Goal: Task Accomplishment & Management: Use online tool/utility

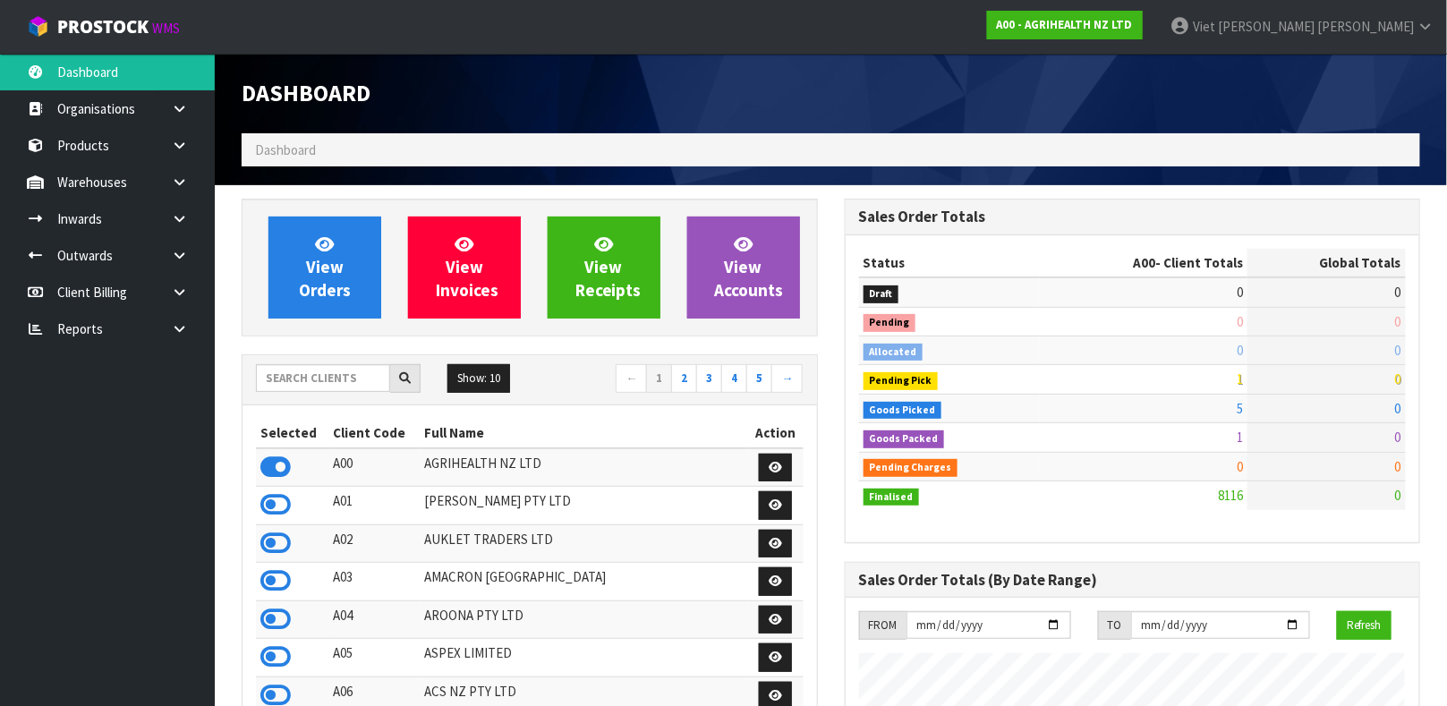
scroll to position [1357, 602]
click at [328, 364] on input "text" at bounding box center [323, 378] width 134 height 28
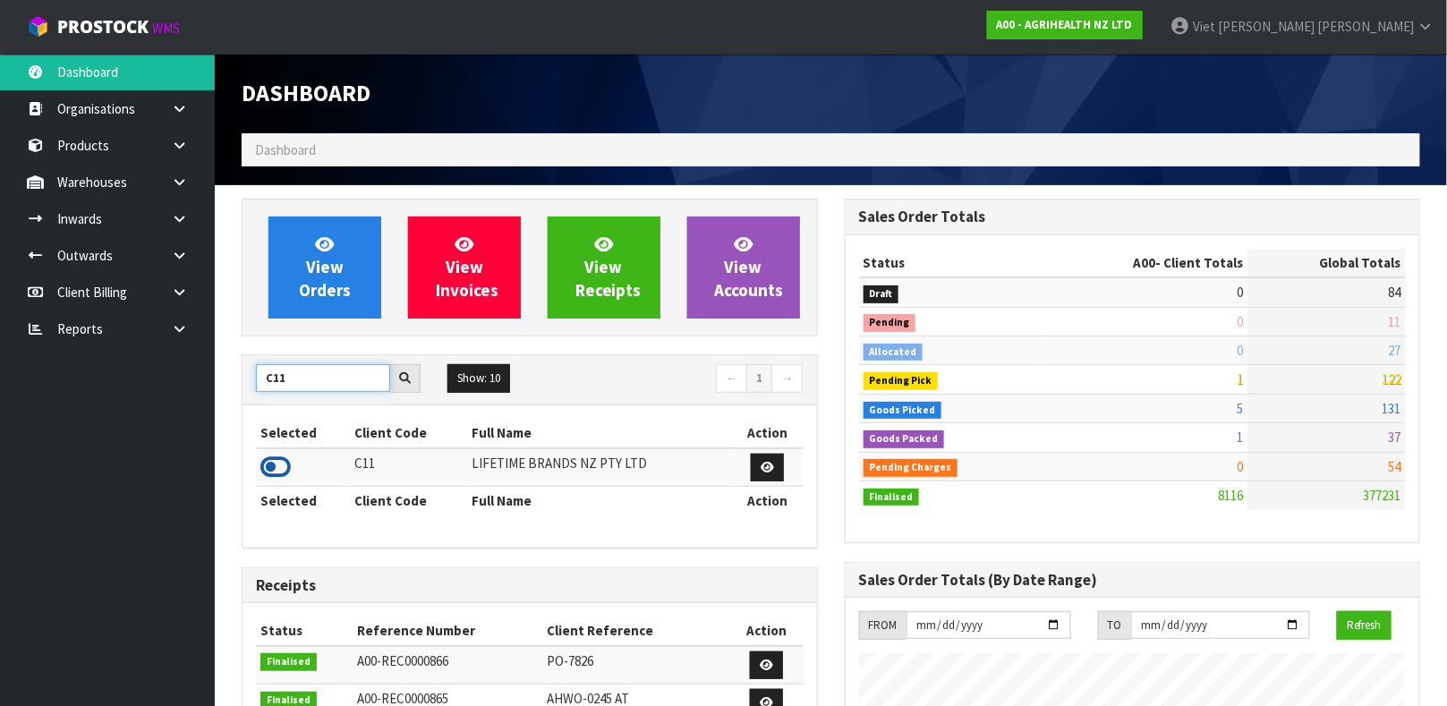
type input "C11"
click at [282, 464] on icon at bounding box center [275, 467] width 30 height 27
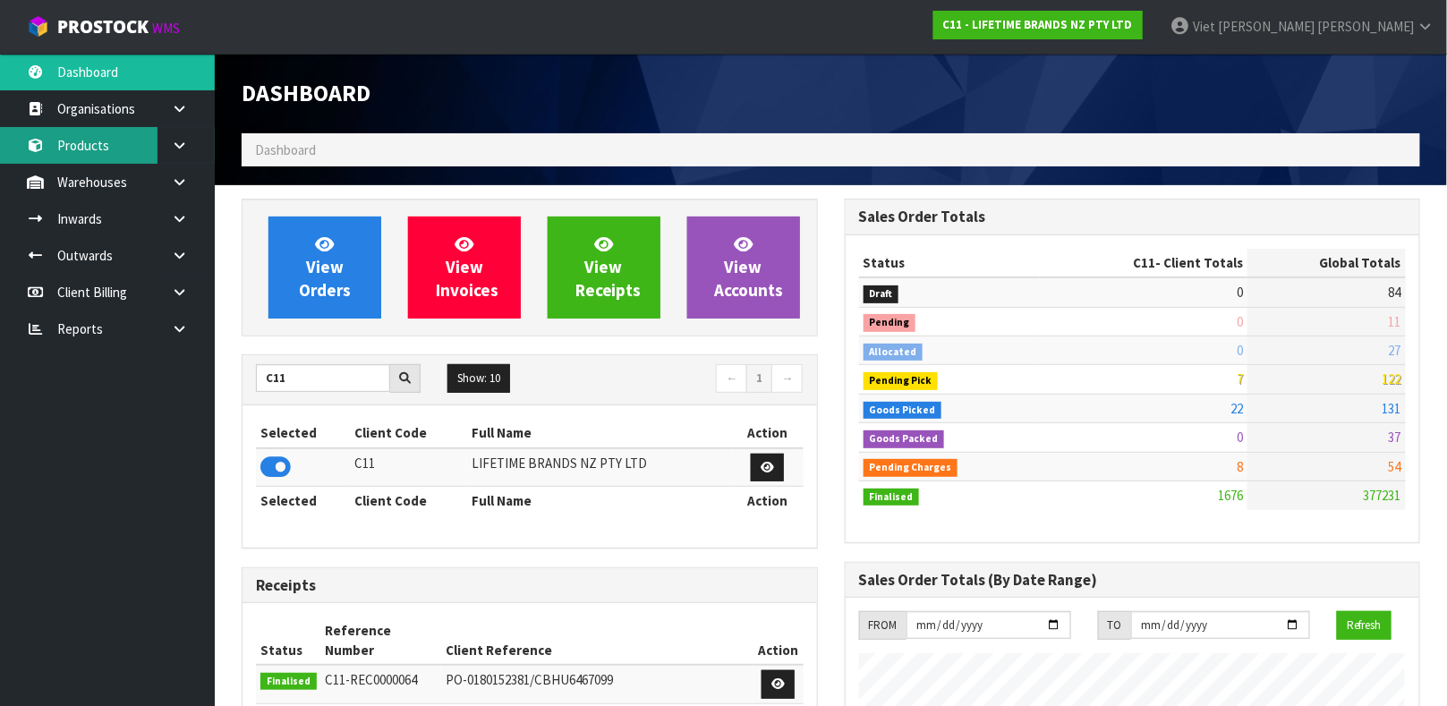
scroll to position [1395, 602]
click at [164, 182] on link at bounding box center [185, 182] width 57 height 37
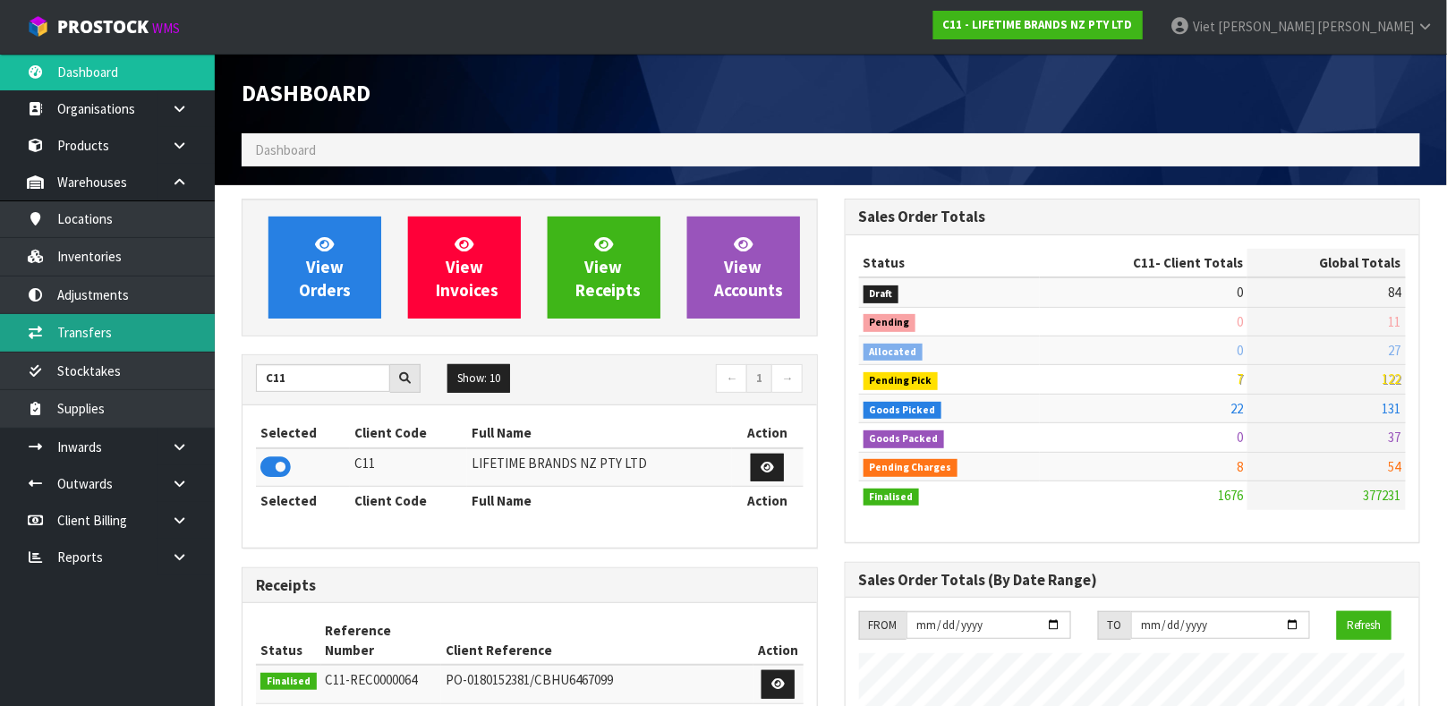
click at [151, 319] on link "Transfers" at bounding box center [107, 332] width 215 height 37
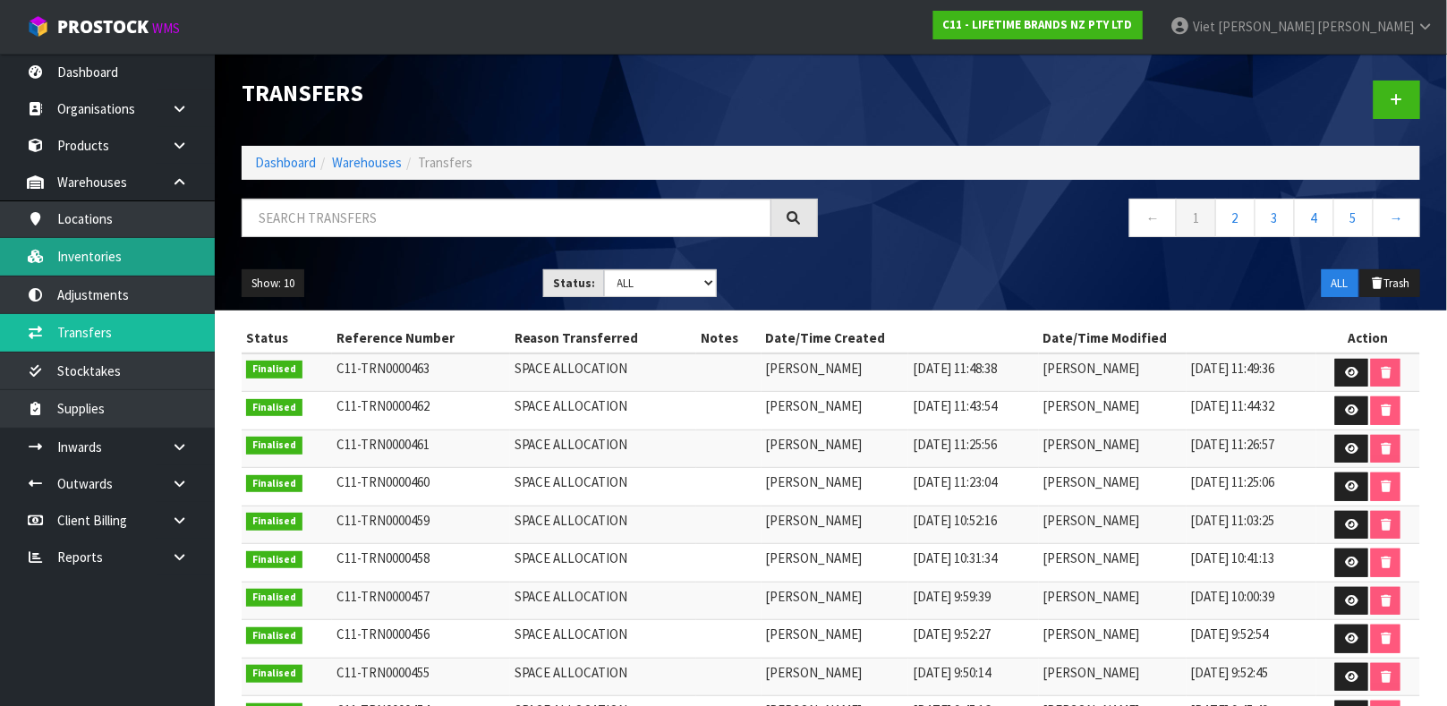
click at [153, 259] on link "Inventories" at bounding box center [107, 256] width 215 height 37
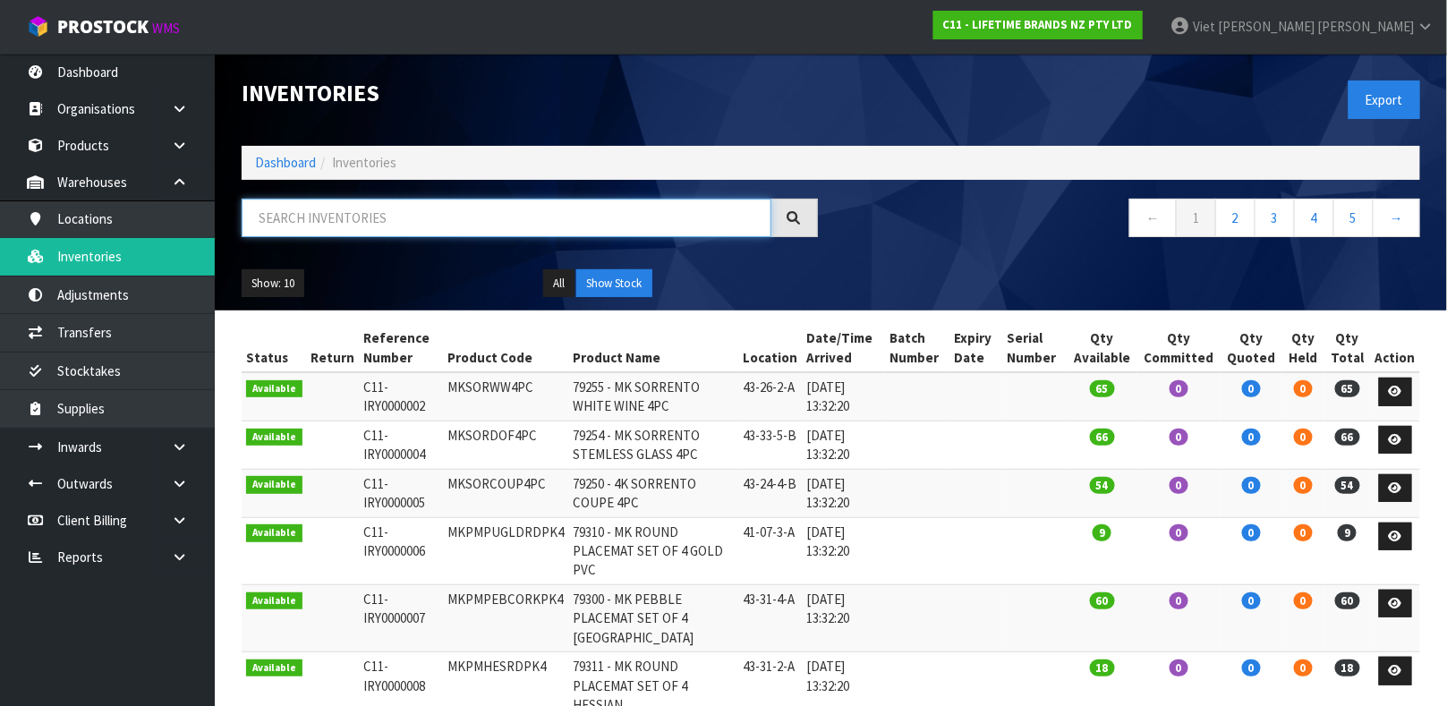
click at [439, 225] on input "text" at bounding box center [507, 218] width 530 height 38
click at [504, 232] on input "text" at bounding box center [507, 218] width 530 height 38
click at [598, 328] on th "Product Name" at bounding box center [653, 348] width 169 height 48
click at [393, 209] on input "text" at bounding box center [507, 218] width 530 height 38
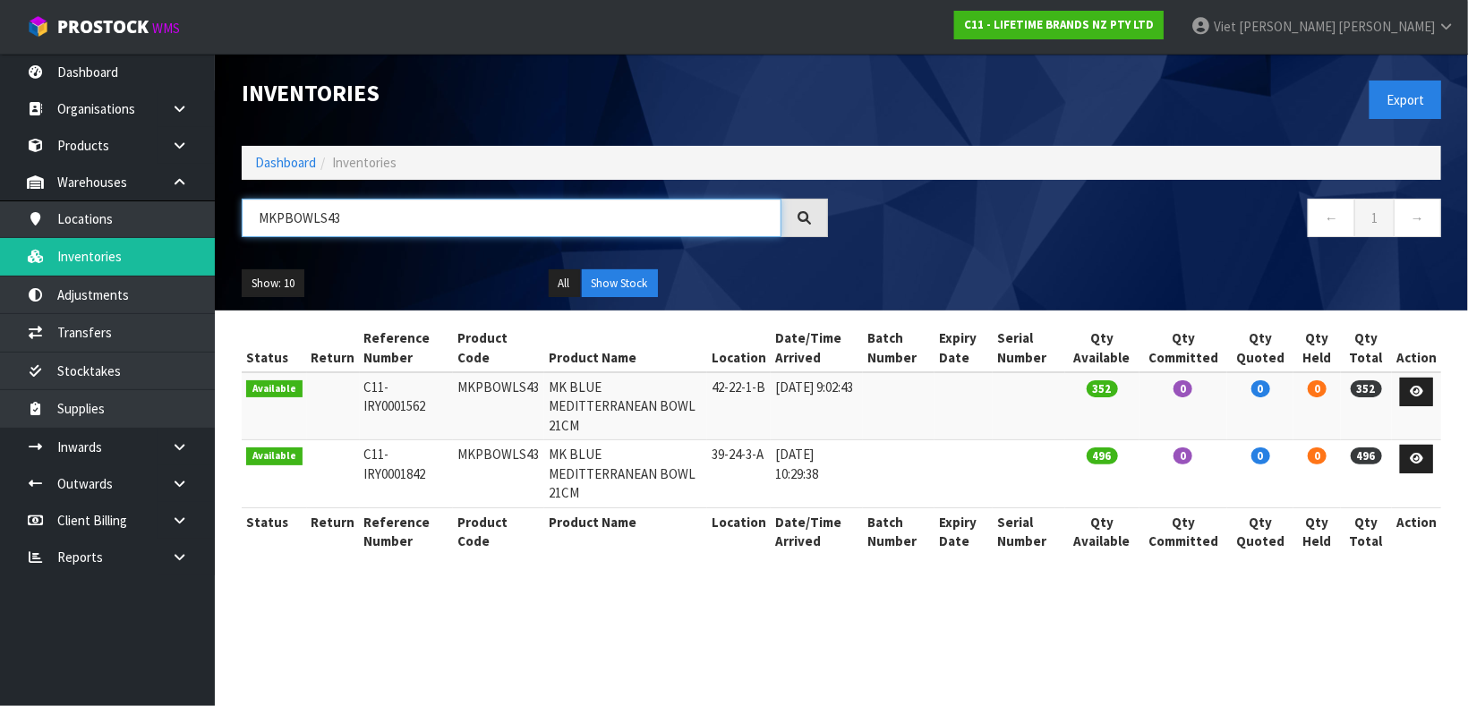
type input "MKPBOWLS43"
click at [1425, 394] on link at bounding box center [1415, 392] width 33 height 29
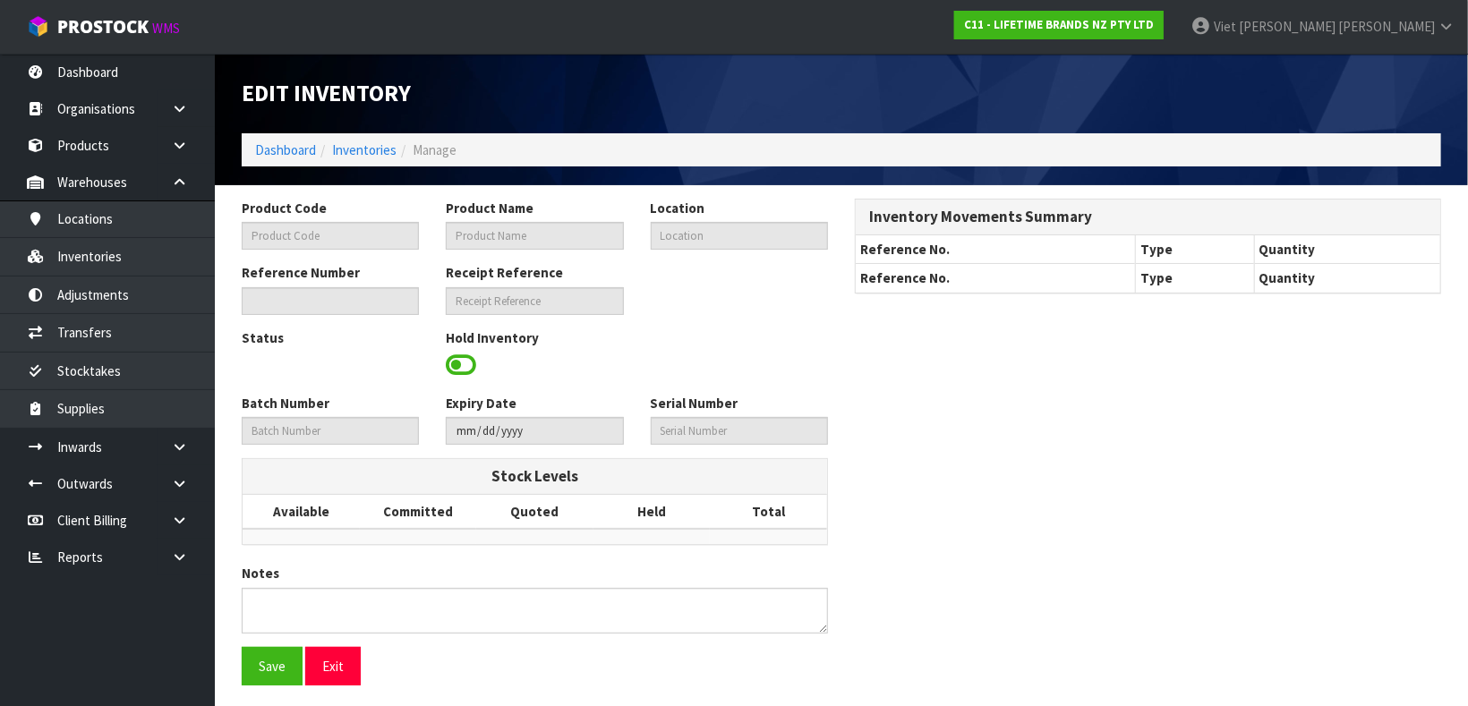
type input "MKPBOWLS43"
type input "MK BLUE MEDITTERRANEAN BOWL 21CM"
type input "42-22-1-B"
type input "C11-IRY0001562"
type input "C11-REC0000045"
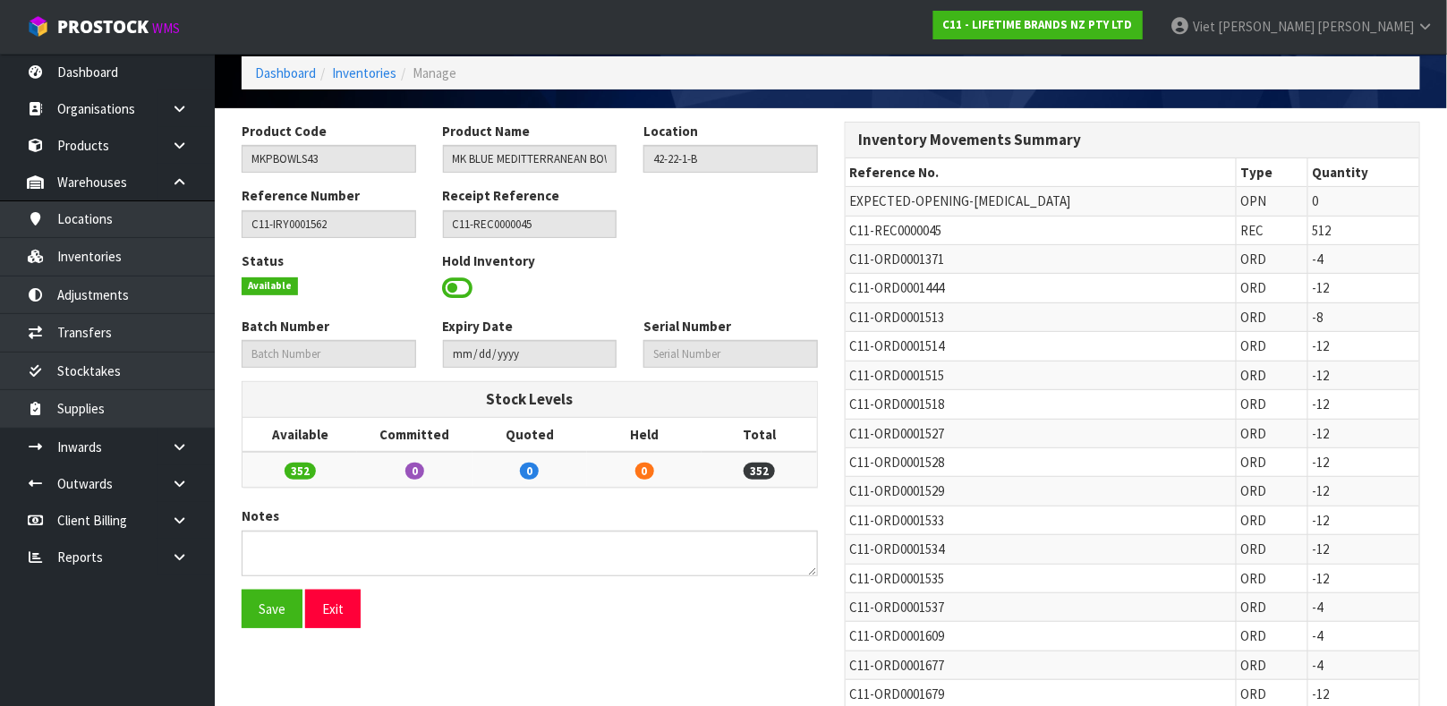
scroll to position [84, 0]
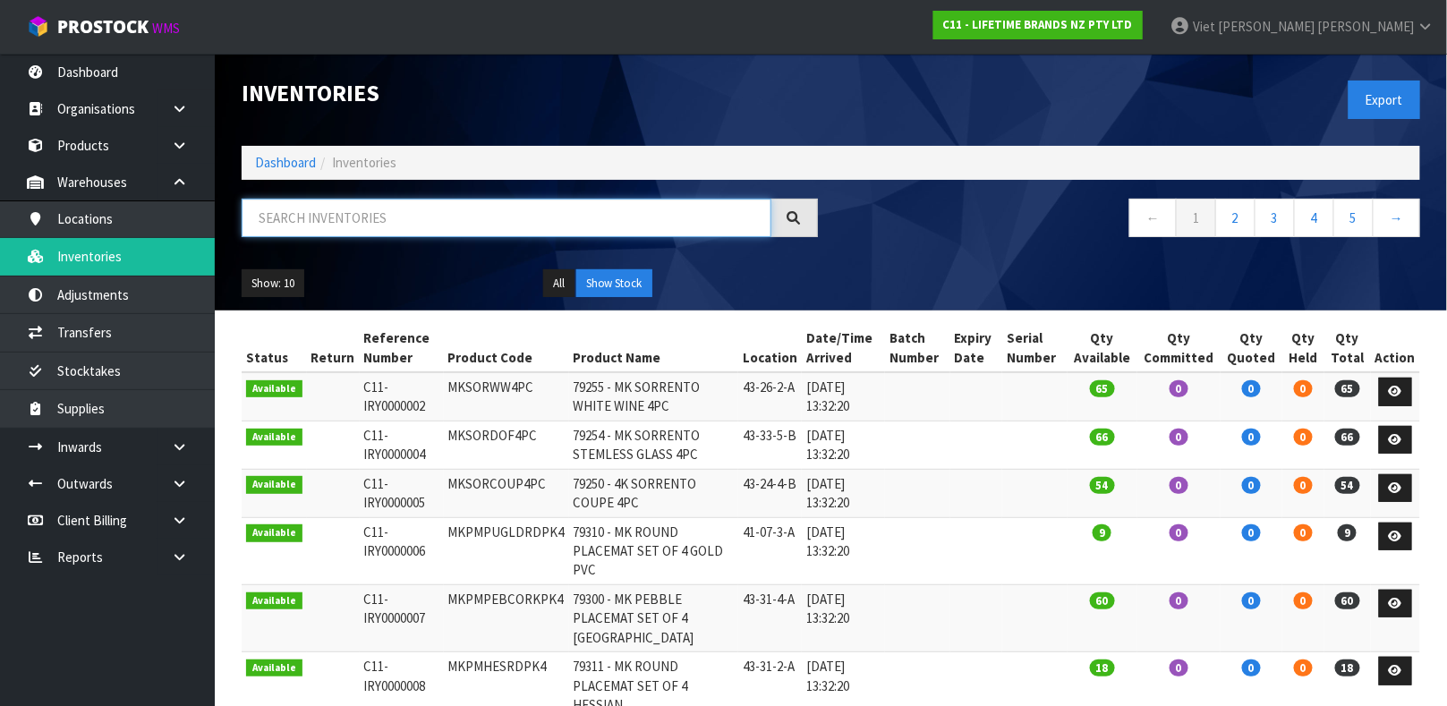
click at [622, 210] on input "text" at bounding box center [507, 218] width 530 height 38
type input "MKPBOWLS43"
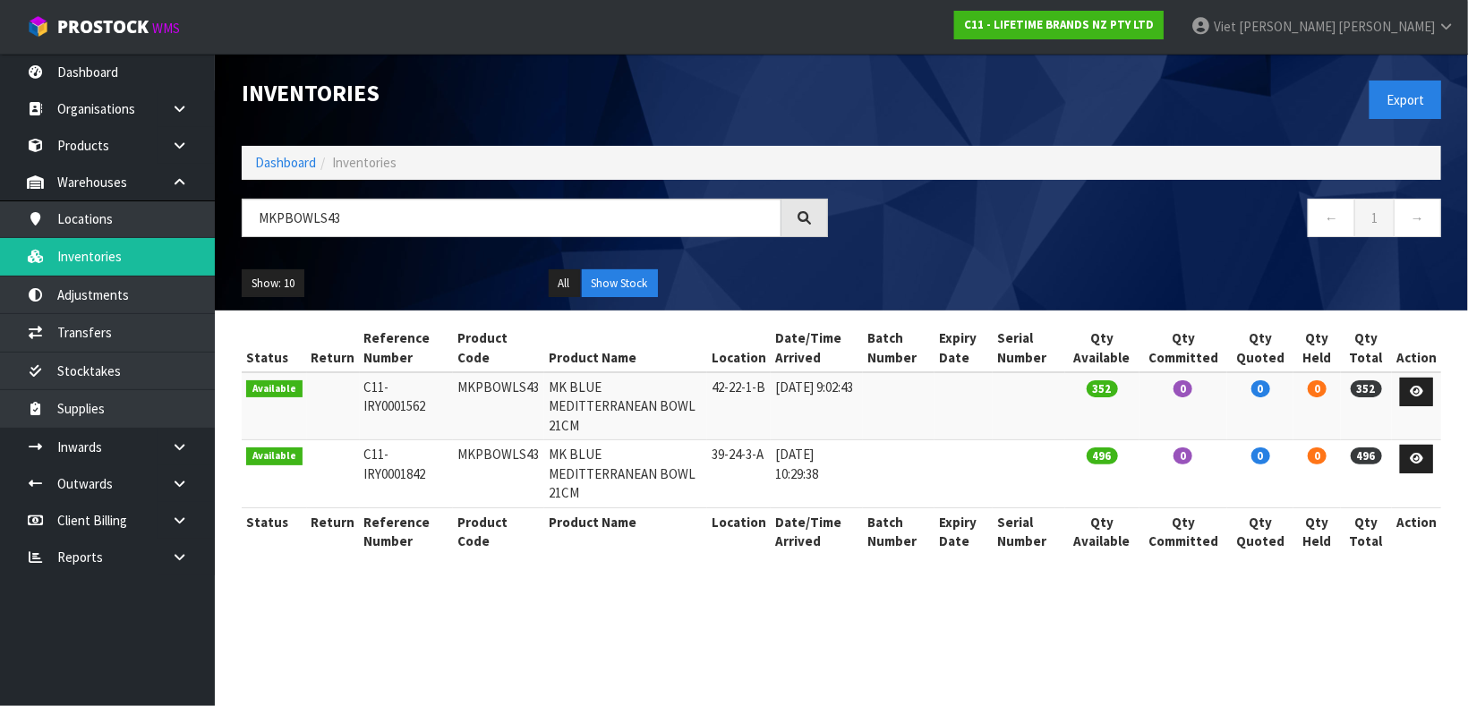
click at [471, 387] on td "MKPBOWLS43" at bounding box center [498, 406] width 91 height 68
copy td "MKPBOWLS43"
click at [127, 314] on link "Transfers" at bounding box center [107, 332] width 215 height 37
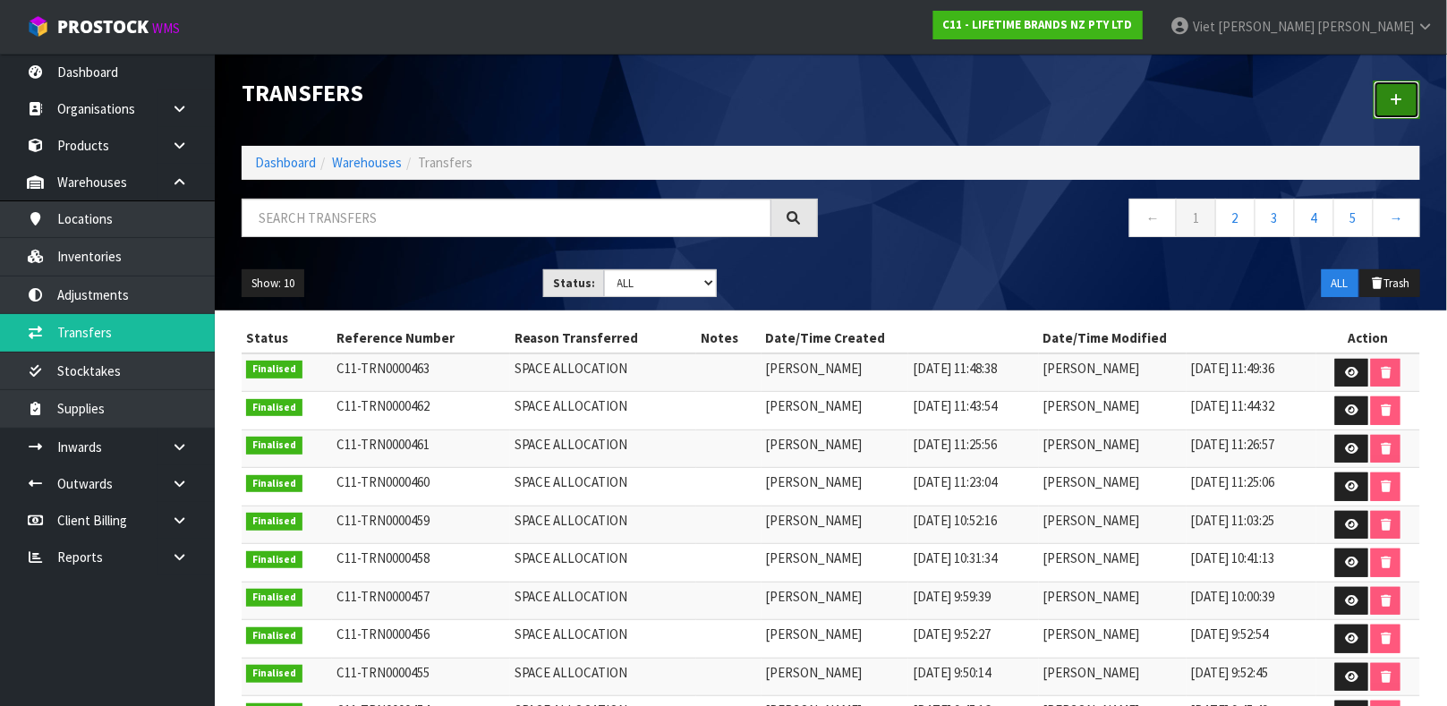
click at [1391, 119] on link at bounding box center [1397, 100] width 47 height 38
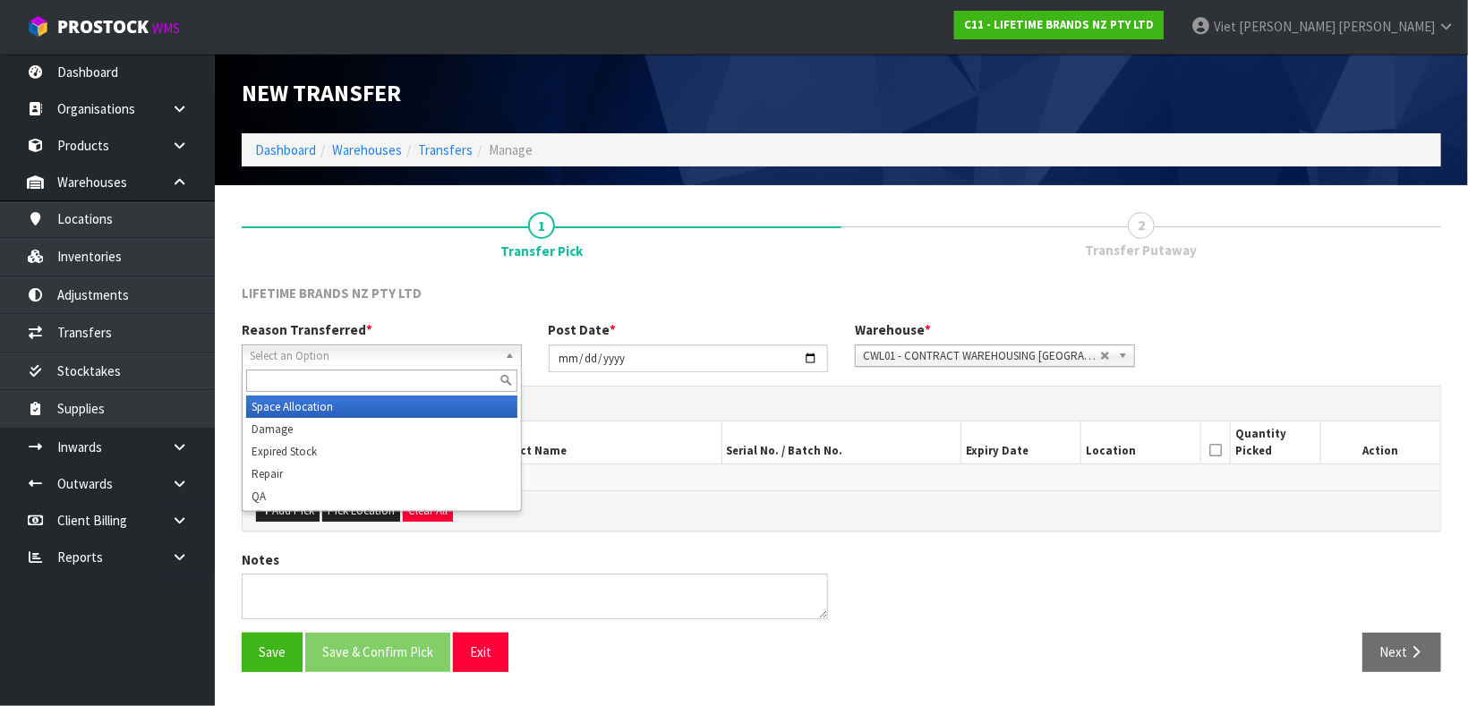
click at [469, 353] on span "Select an Option" at bounding box center [374, 355] width 248 height 21
click at [452, 396] on li "Space Allocation" at bounding box center [381, 407] width 271 height 22
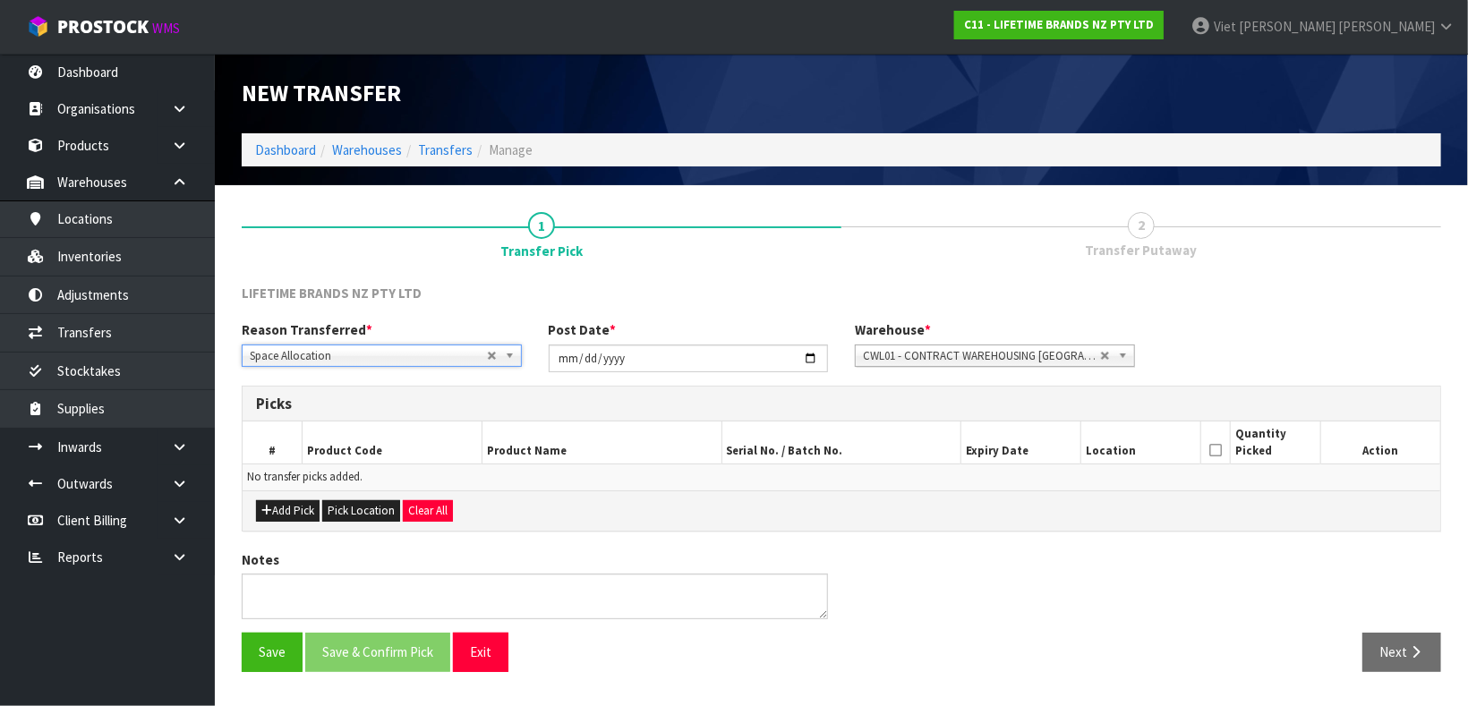
click at [426, 429] on th "Product Code" at bounding box center [392, 442] width 180 height 42
click at [288, 509] on button "Add Pick" at bounding box center [288, 510] width 64 height 21
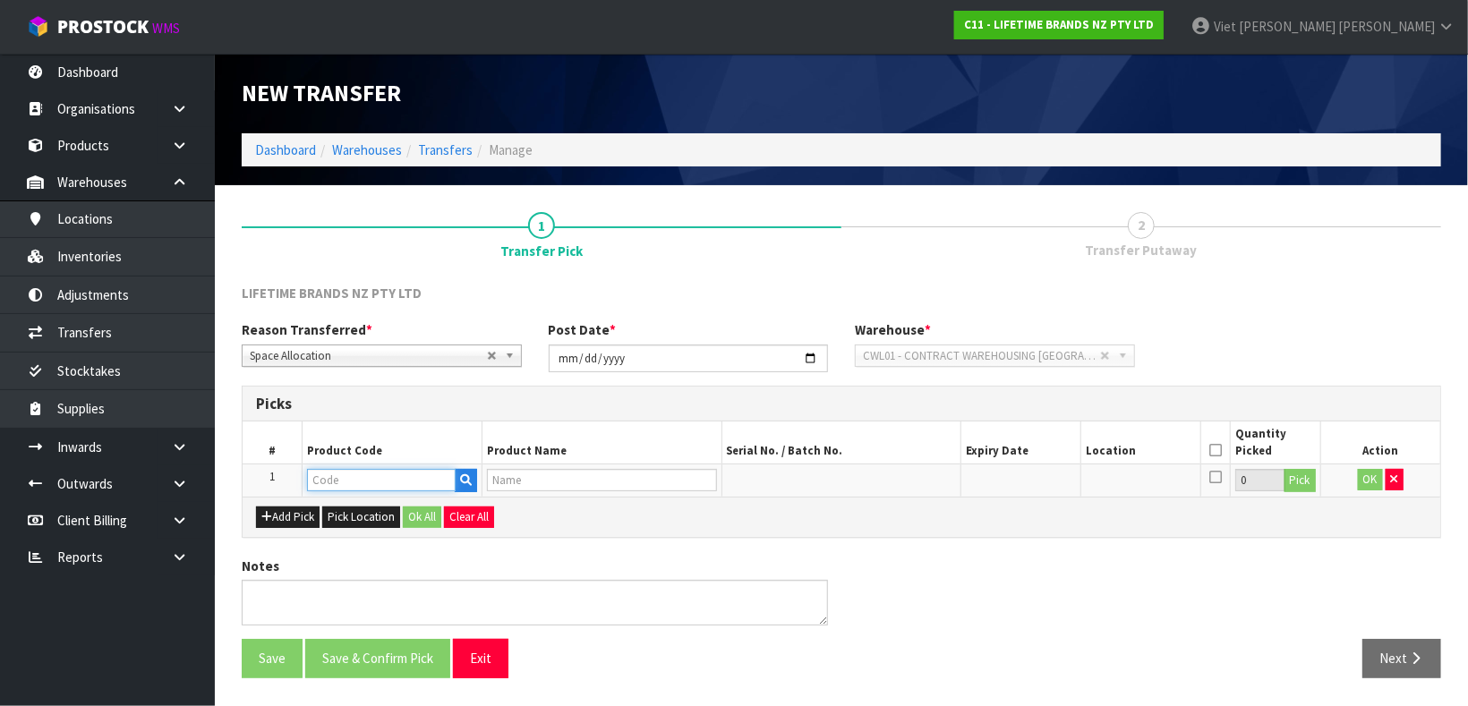
click at [394, 470] on input "text" at bounding box center [381, 480] width 149 height 22
paste input "MKPBOWLS43"
type input "MKPBOWLS43"
click at [677, 475] on input "text" at bounding box center [602, 480] width 230 height 22
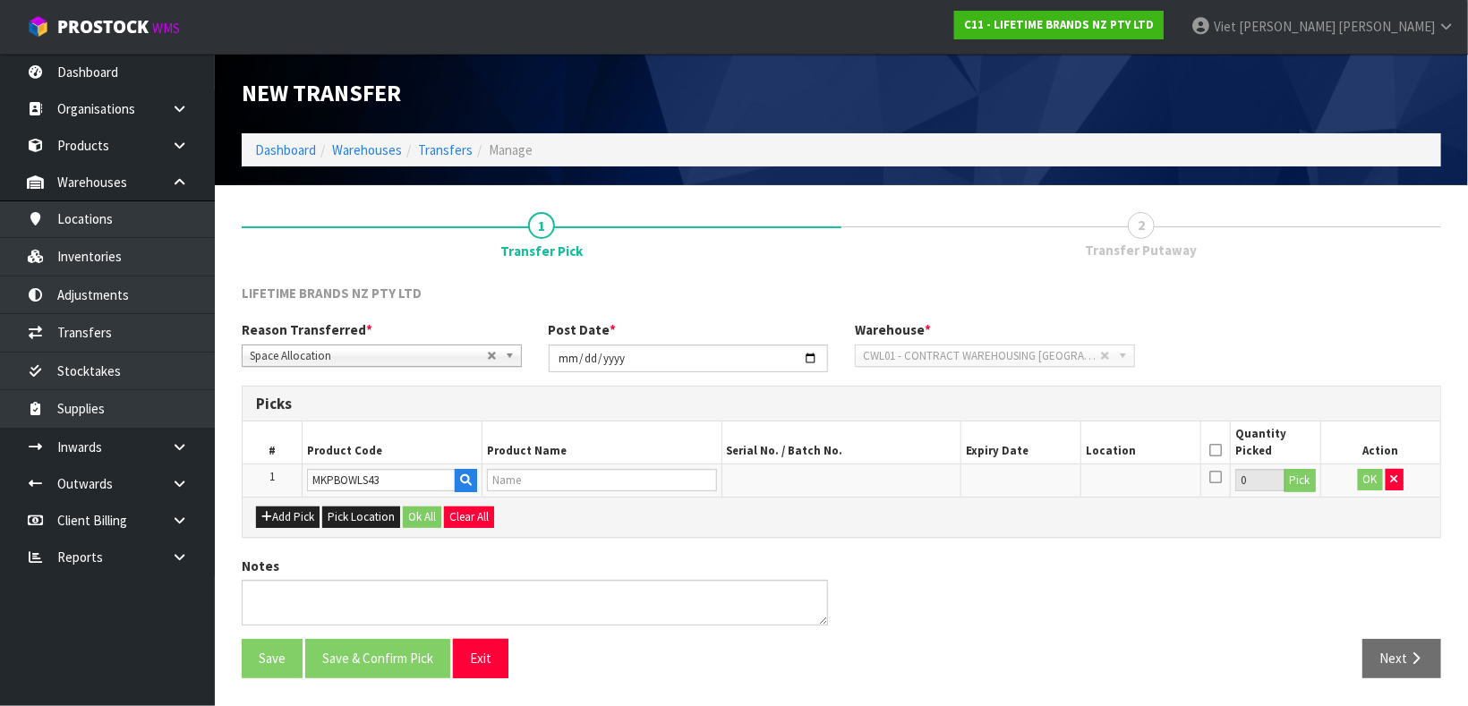
type input "MK BLUE MEDITTERRANEAN BOWL 21CM"
click at [837, 502] on div "Add Pick Pick Location Ok All Clear All" at bounding box center [840, 517] width 1197 height 40
click at [1295, 480] on button "Pick" at bounding box center [1299, 480] width 31 height 23
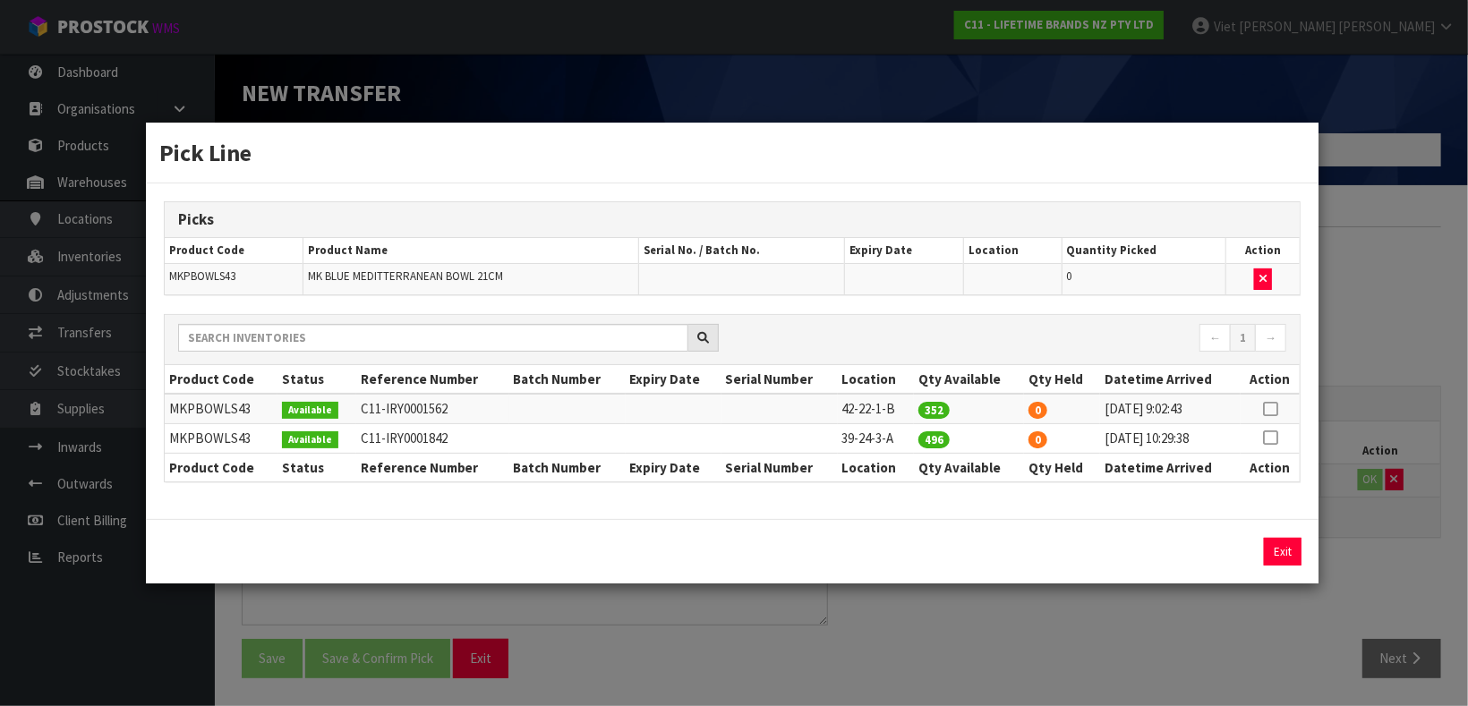
click at [1265, 438] on icon at bounding box center [1270, 438] width 14 height 1
click at [1226, 553] on button "Assign Pick" at bounding box center [1221, 552] width 73 height 28
type input "496"
click at [1279, 550] on button "Exit" at bounding box center [1282, 552] width 38 height 28
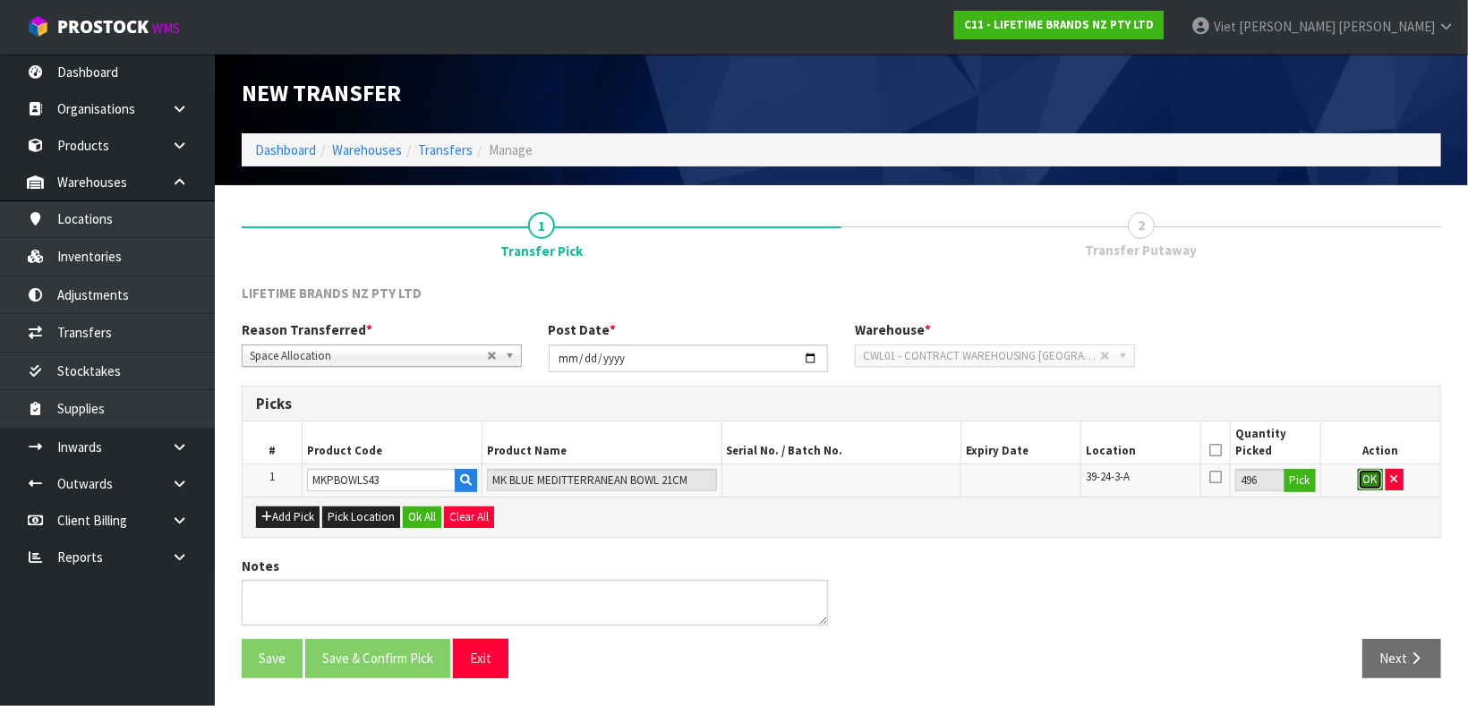
click at [1372, 478] on button "OK" at bounding box center [1369, 479] width 25 height 21
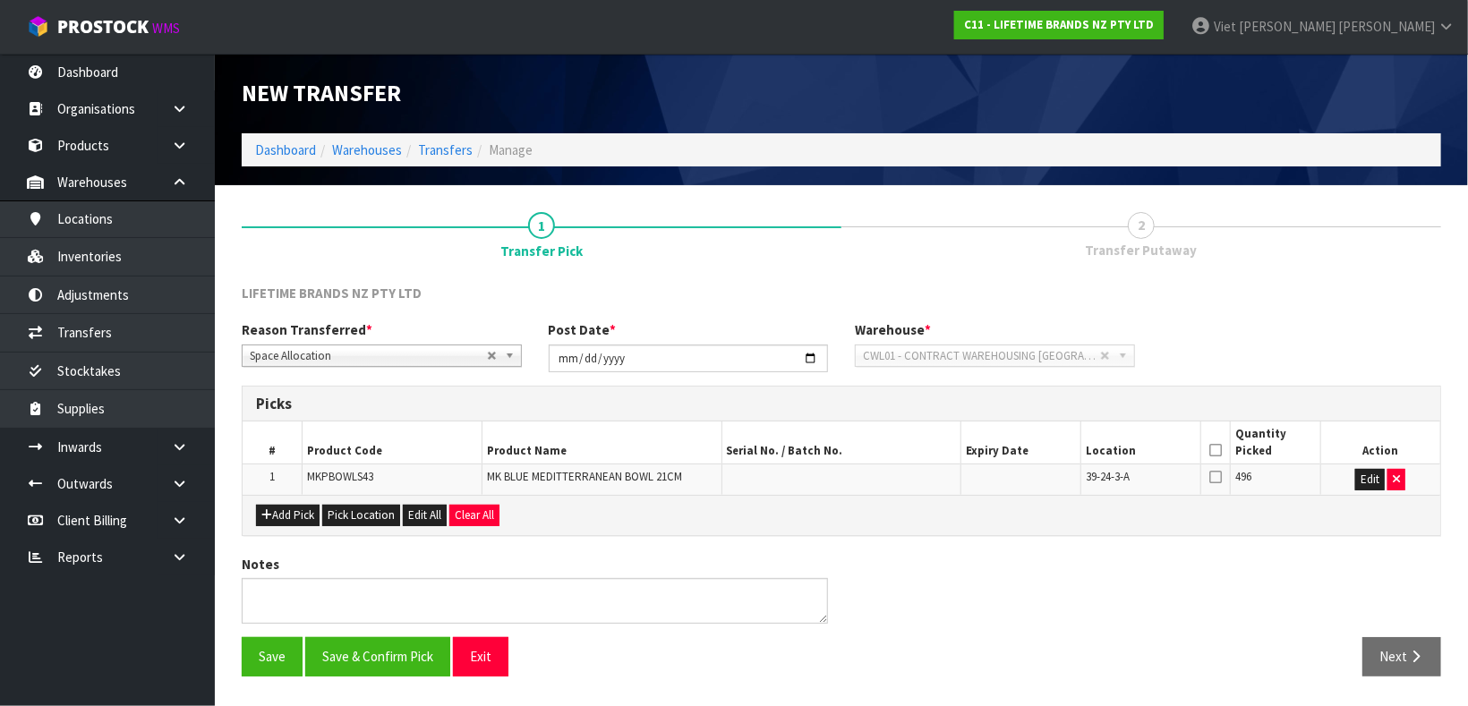
click at [1212, 470] on icon at bounding box center [1215, 477] width 13 height 14
click at [0, 0] on input "checkbox" at bounding box center [0, 0] width 0 height 0
click at [1212, 470] on icon at bounding box center [1215, 477] width 13 height 14
click at [0, 0] on input "checkbox" at bounding box center [0, 0] width 0 height 0
click at [1217, 450] on icon at bounding box center [1215, 450] width 13 height 1
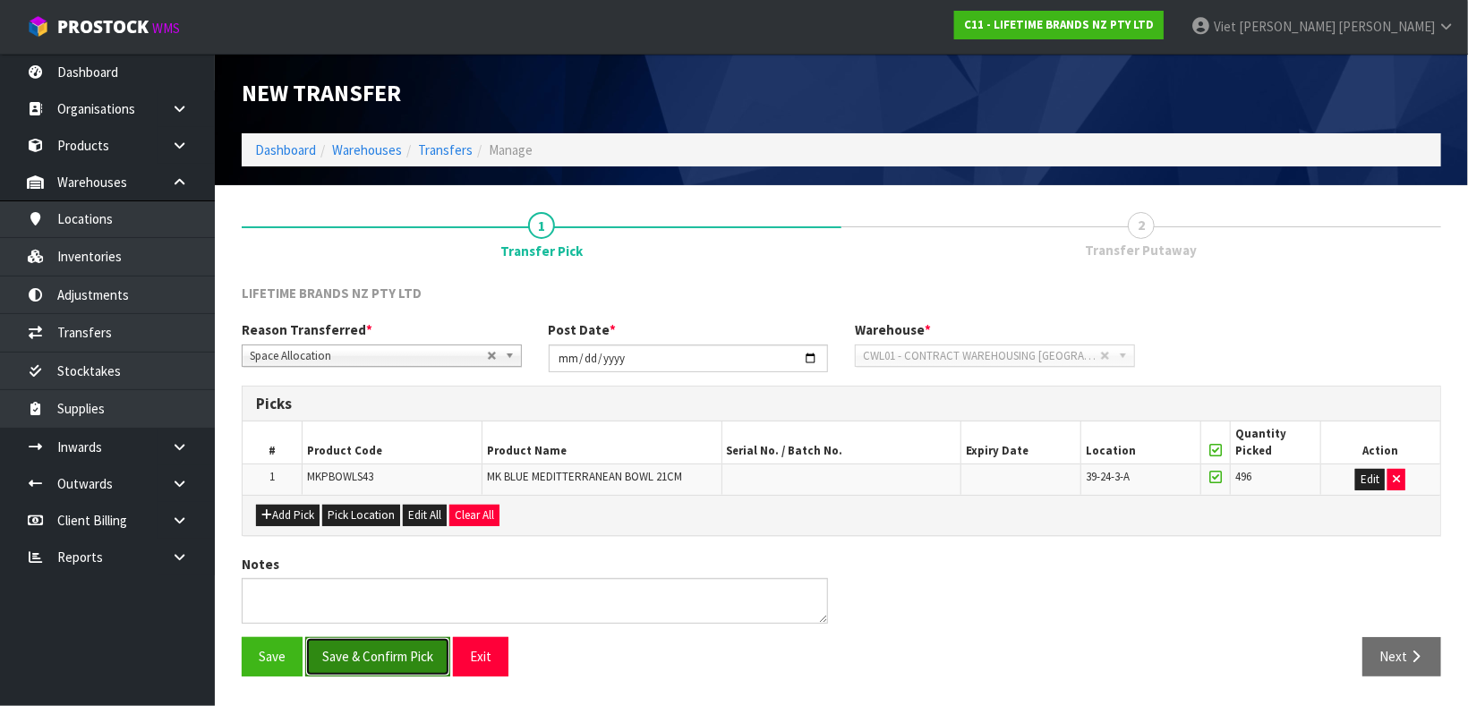
click at [390, 639] on button "Save & Confirm Pick" at bounding box center [377, 656] width 145 height 38
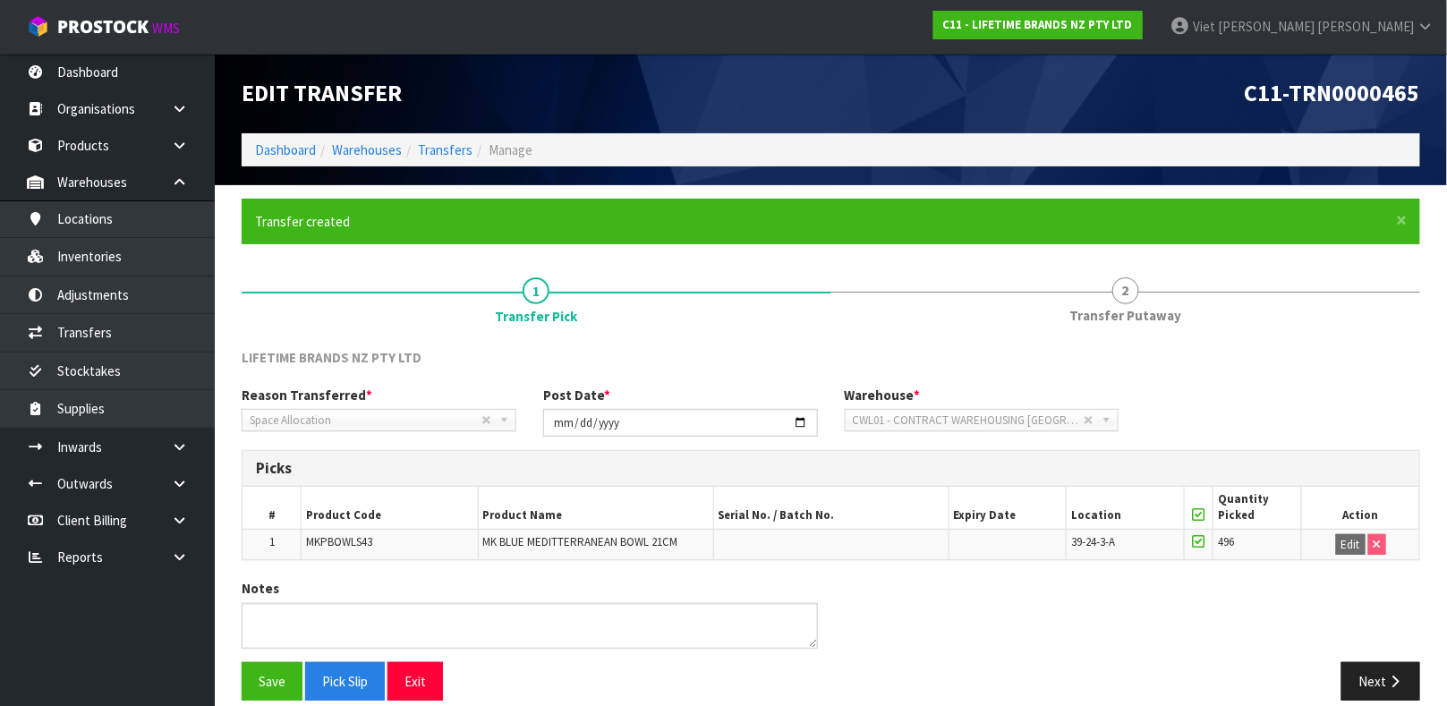
scroll to position [21, 0]
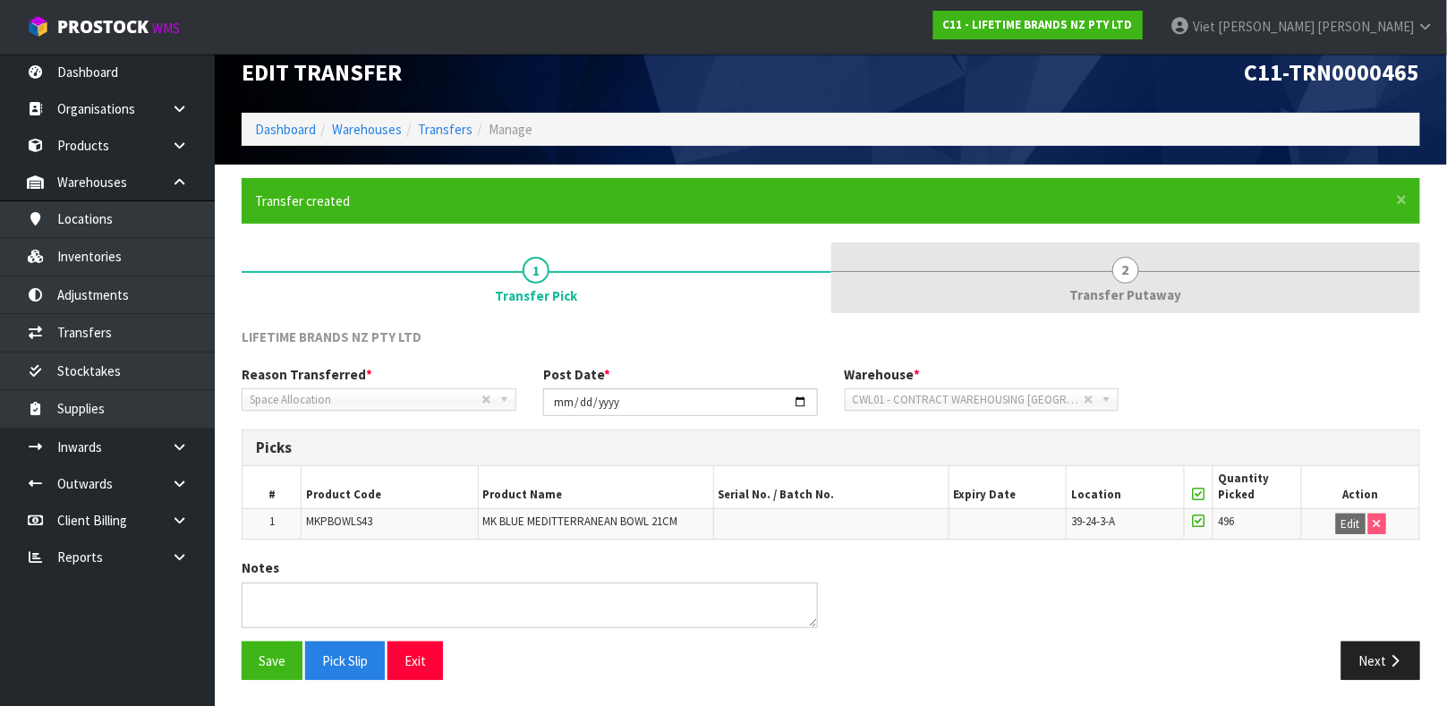
click at [1055, 249] on link "2 Transfer Putaway" at bounding box center [1126, 277] width 590 height 71
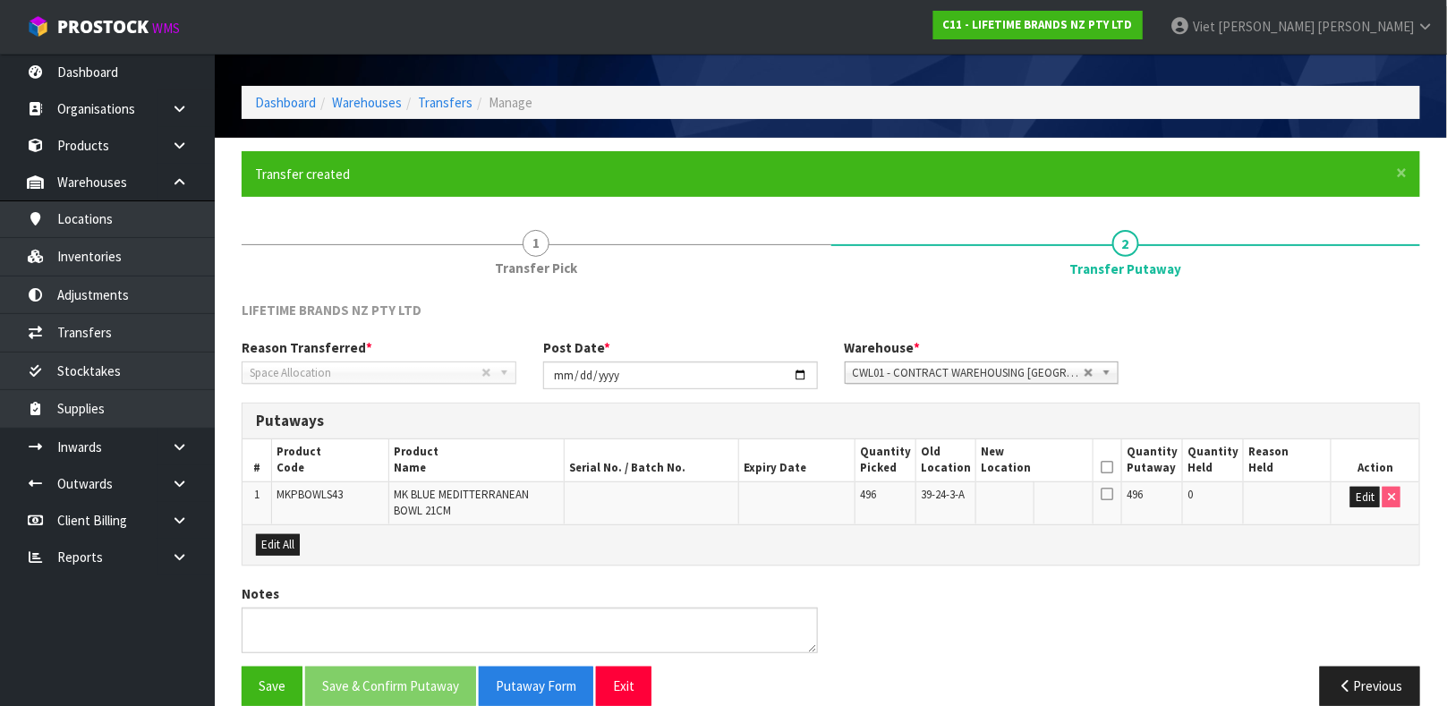
scroll to position [73, 0]
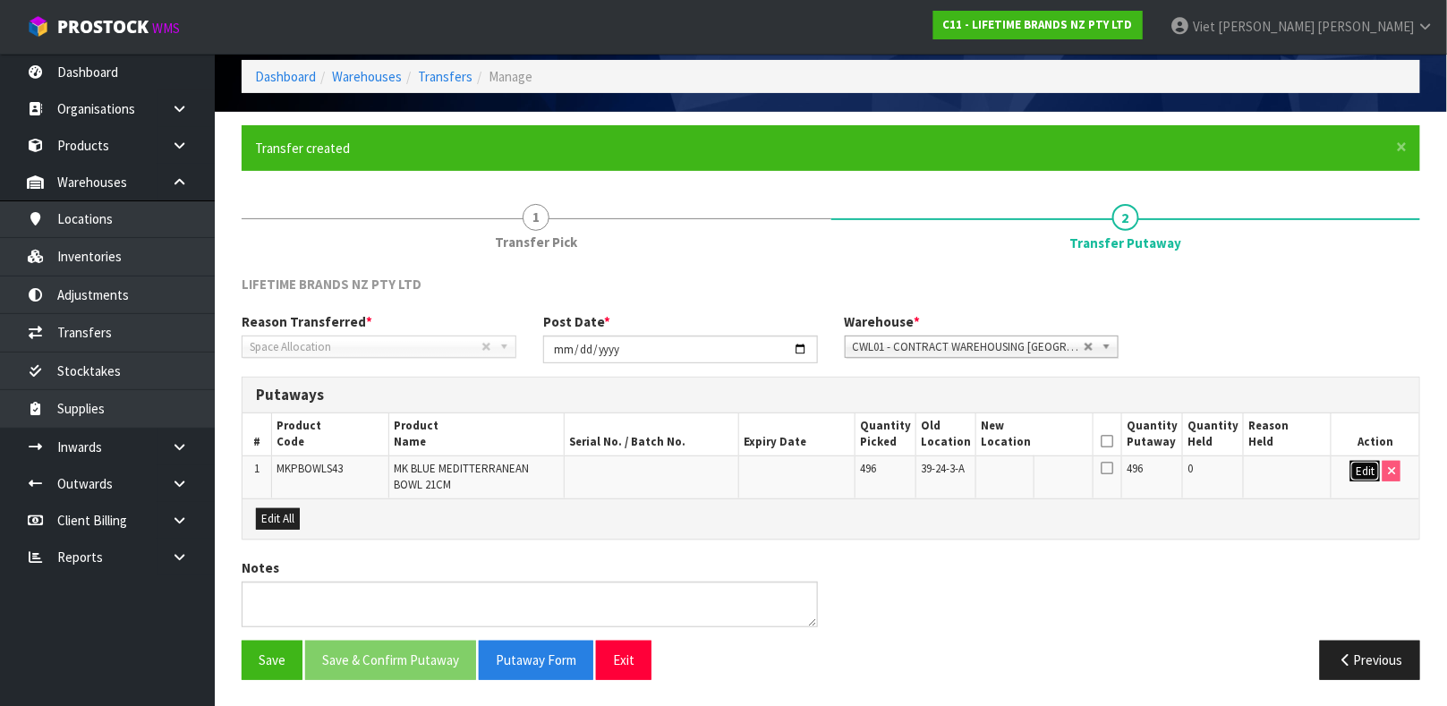
click at [1368, 469] on button "Edit" at bounding box center [1365, 471] width 30 height 21
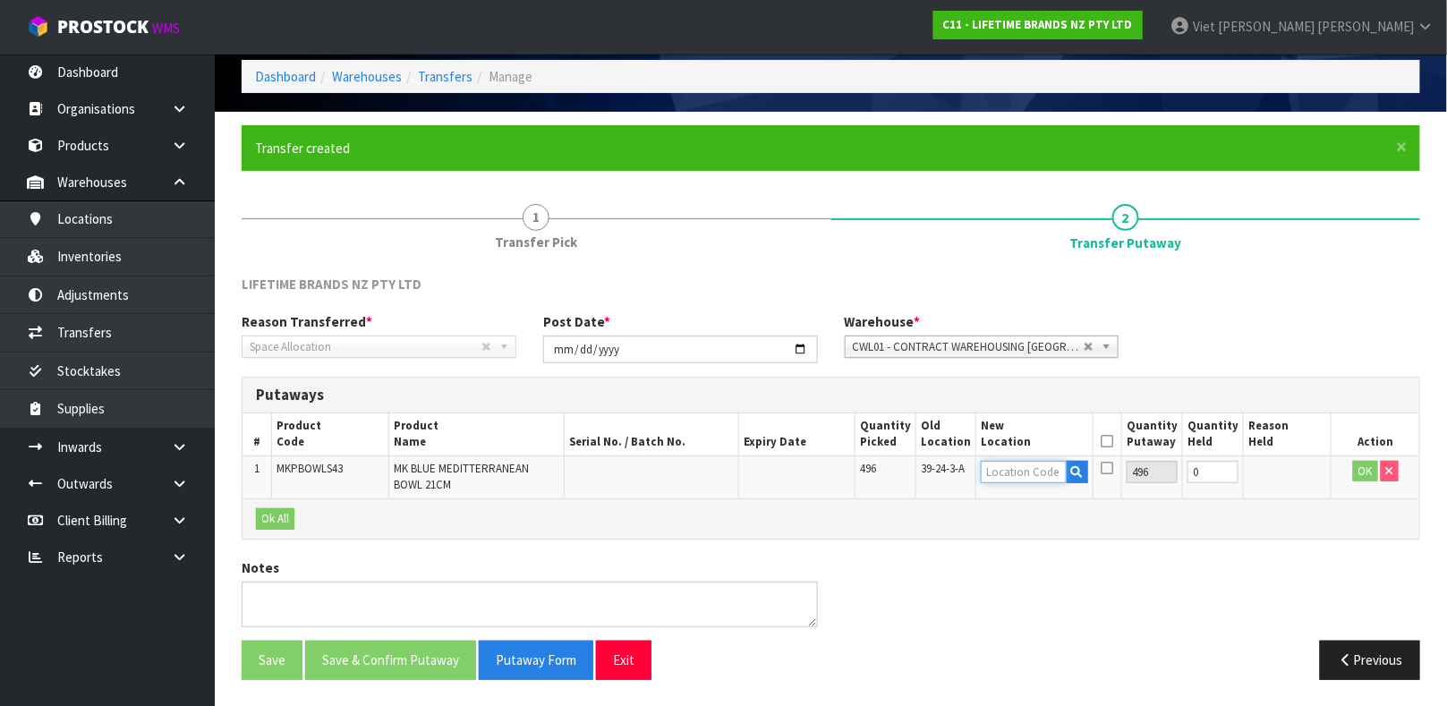
click at [1002, 472] on input "text" at bounding box center [1024, 472] width 86 height 22
type input "37-12-1-A"
click at [1360, 474] on button "OK" at bounding box center [1365, 471] width 25 height 21
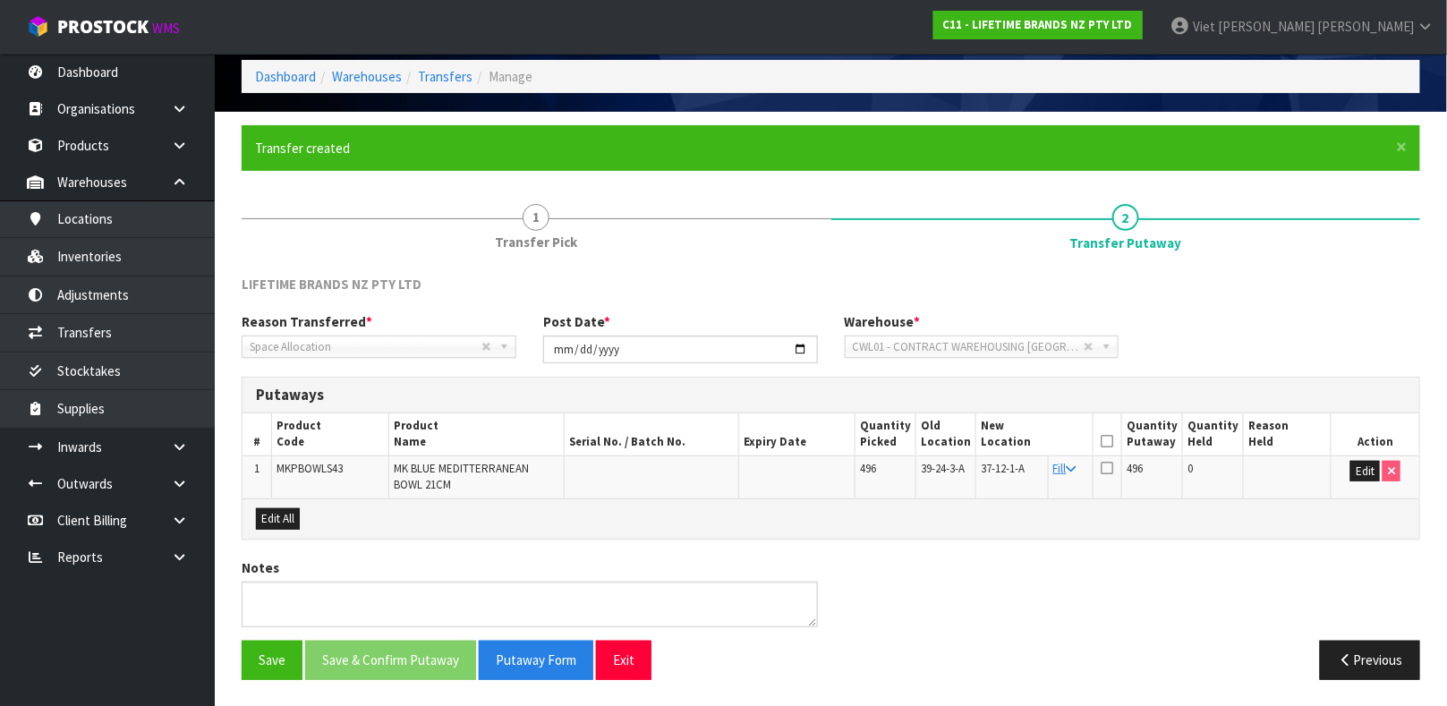
click at [1104, 463] on icon at bounding box center [1107, 468] width 13 height 14
click at [0, 0] on input "checkbox" at bounding box center [0, 0] width 0 height 0
click at [416, 647] on button "Save & Confirm Putaway" at bounding box center [390, 660] width 171 height 38
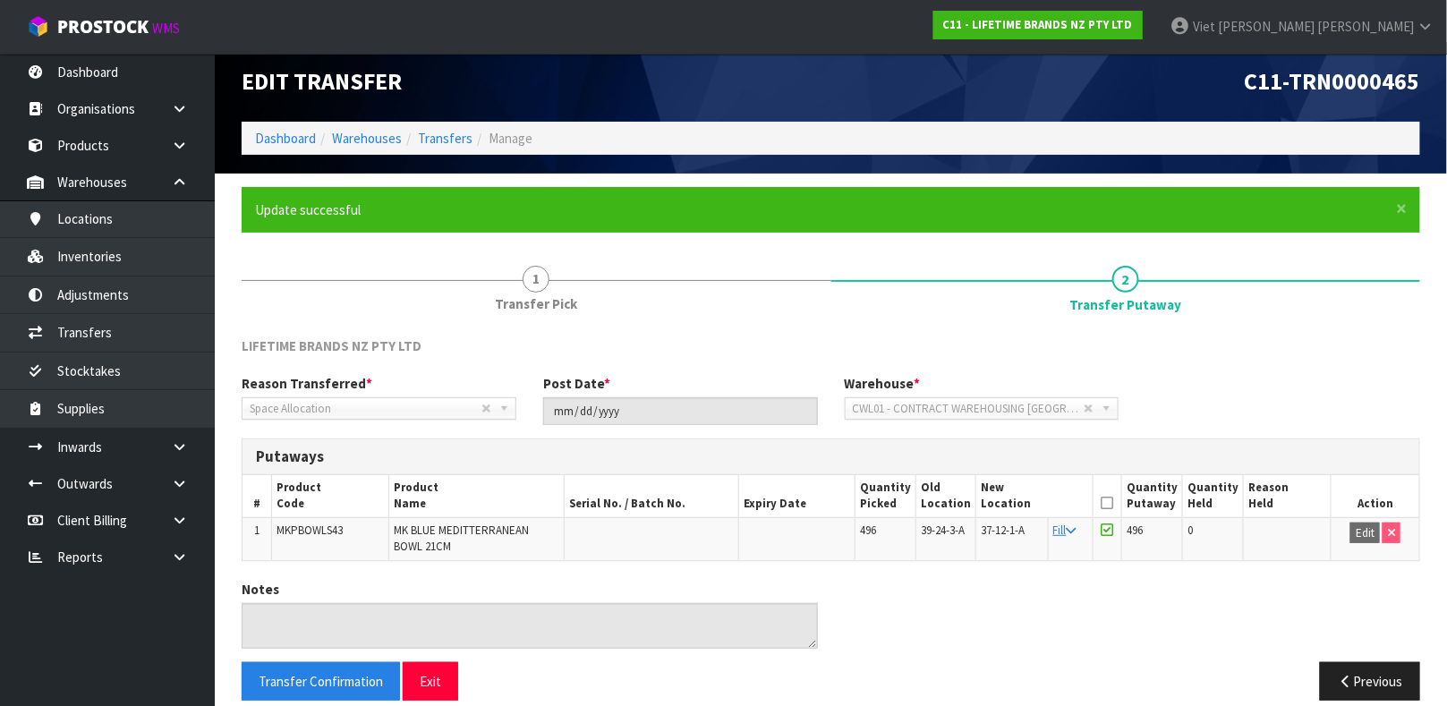
scroll to position [17, 0]
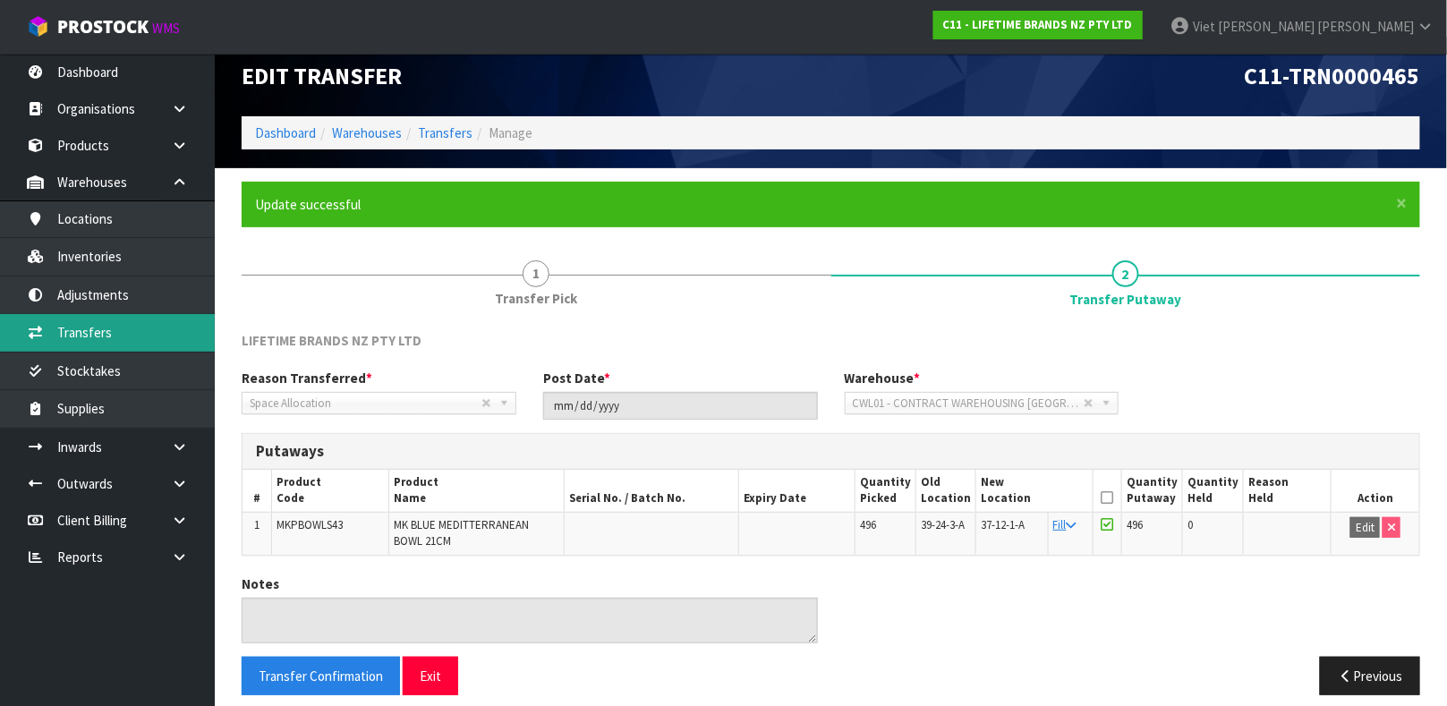
click at [157, 319] on link "Transfers" at bounding box center [107, 332] width 215 height 37
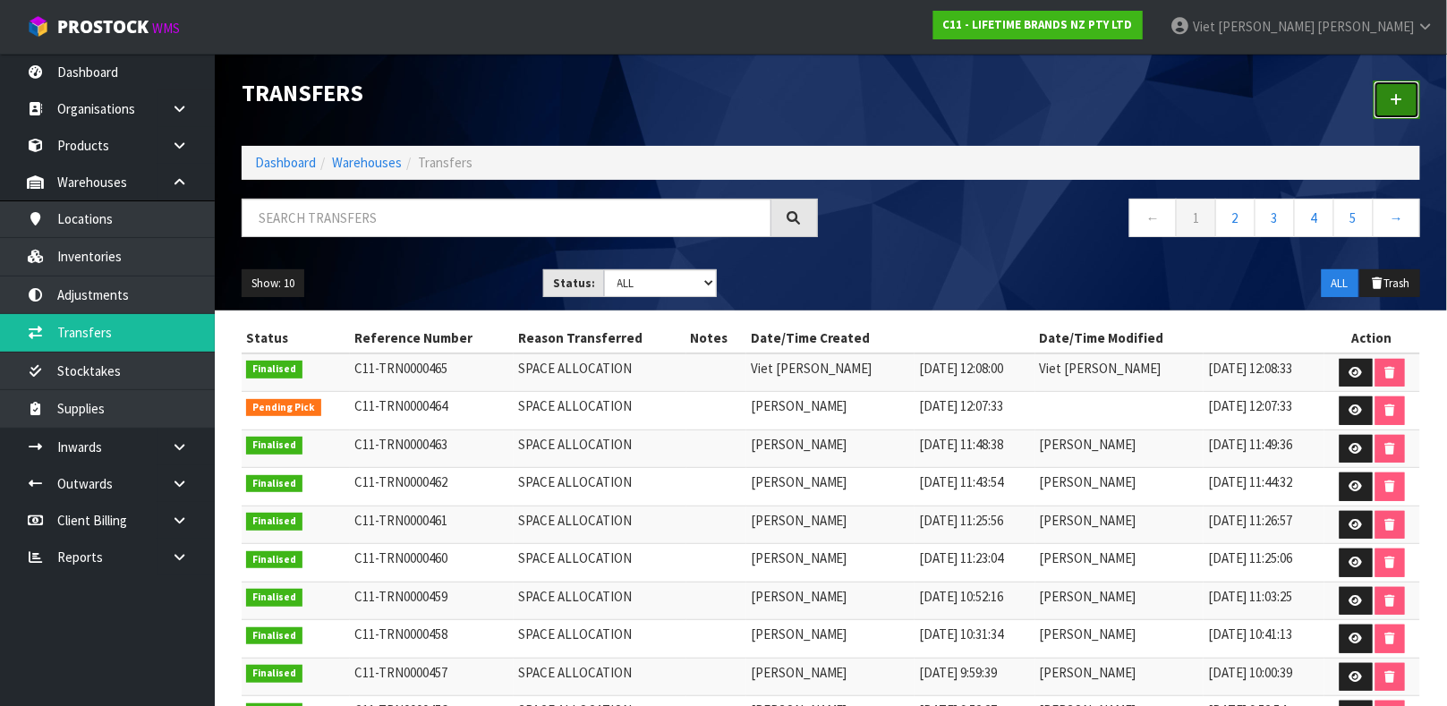
click at [1402, 97] on icon at bounding box center [1397, 99] width 13 height 13
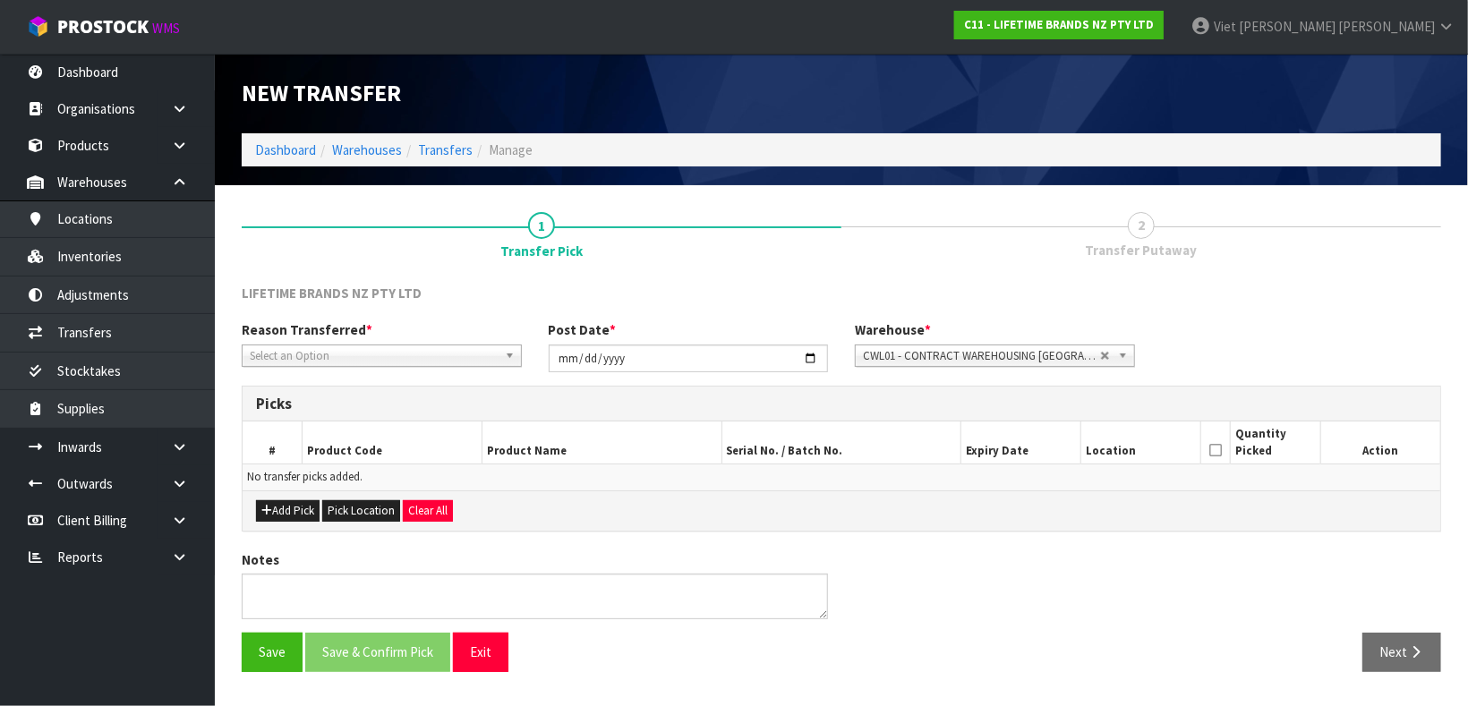
click at [404, 356] on span "Select an Option" at bounding box center [374, 355] width 248 height 21
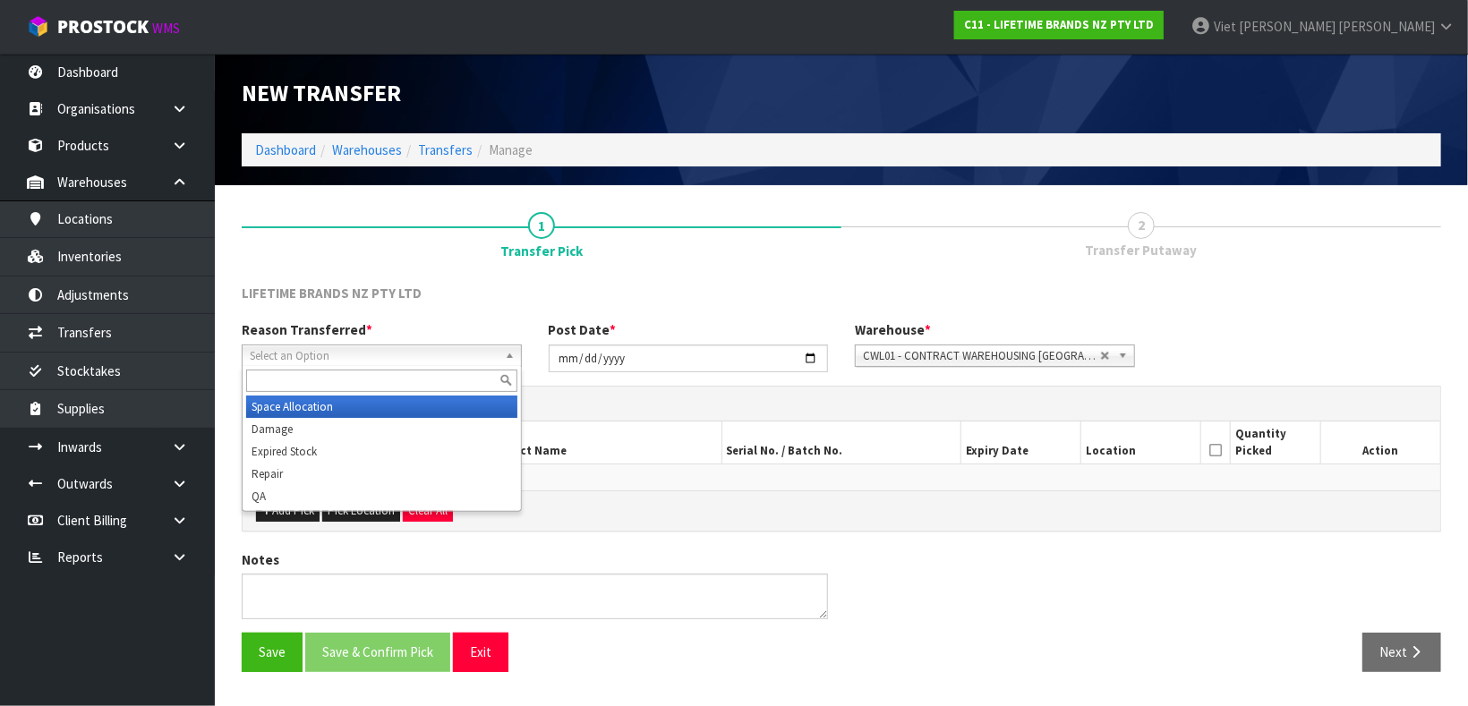
click at [372, 397] on li "Space Allocation" at bounding box center [381, 407] width 271 height 22
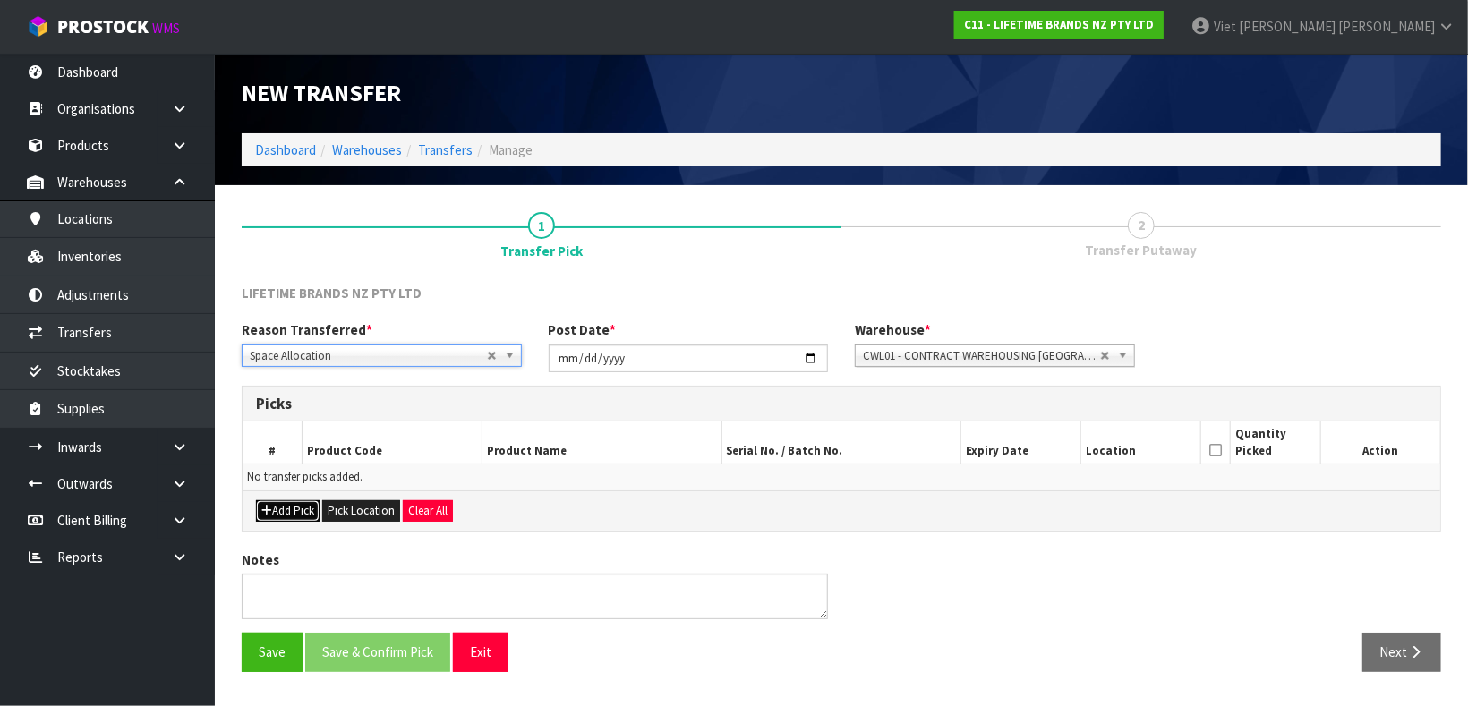
click at [288, 500] on button "Add Pick" at bounding box center [288, 510] width 64 height 21
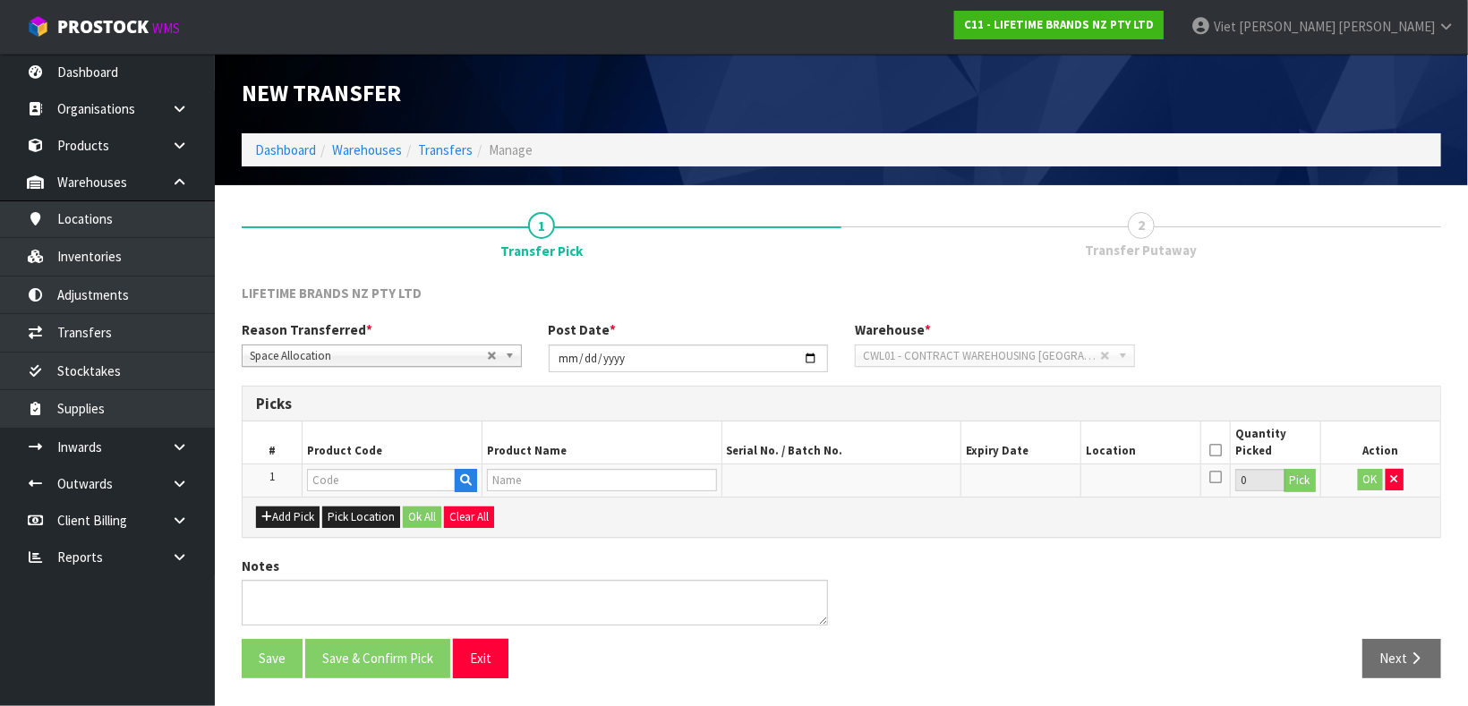
click at [622, 500] on div "Add Pick Pick Location Ok All Clear All" at bounding box center [840, 517] width 1197 height 40
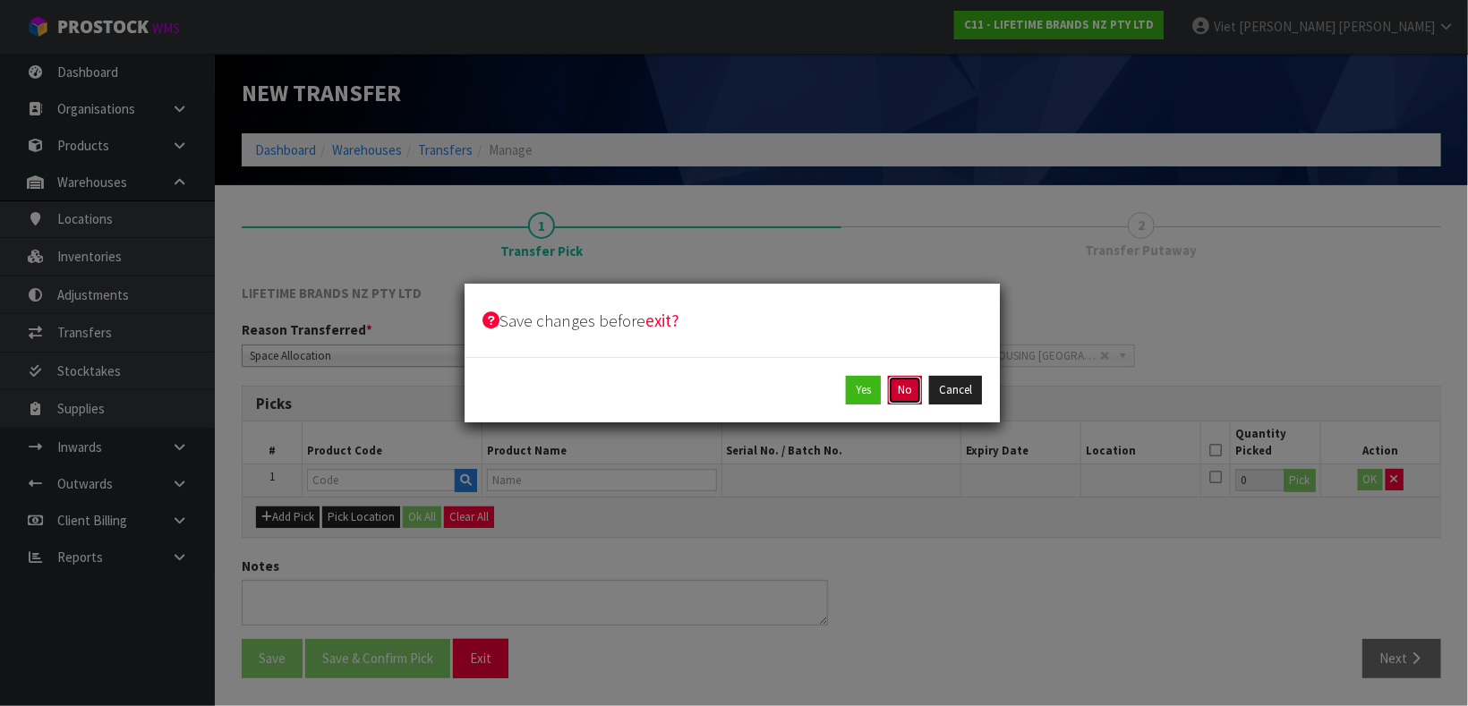
click at [896, 387] on button "No" at bounding box center [905, 390] width 34 height 29
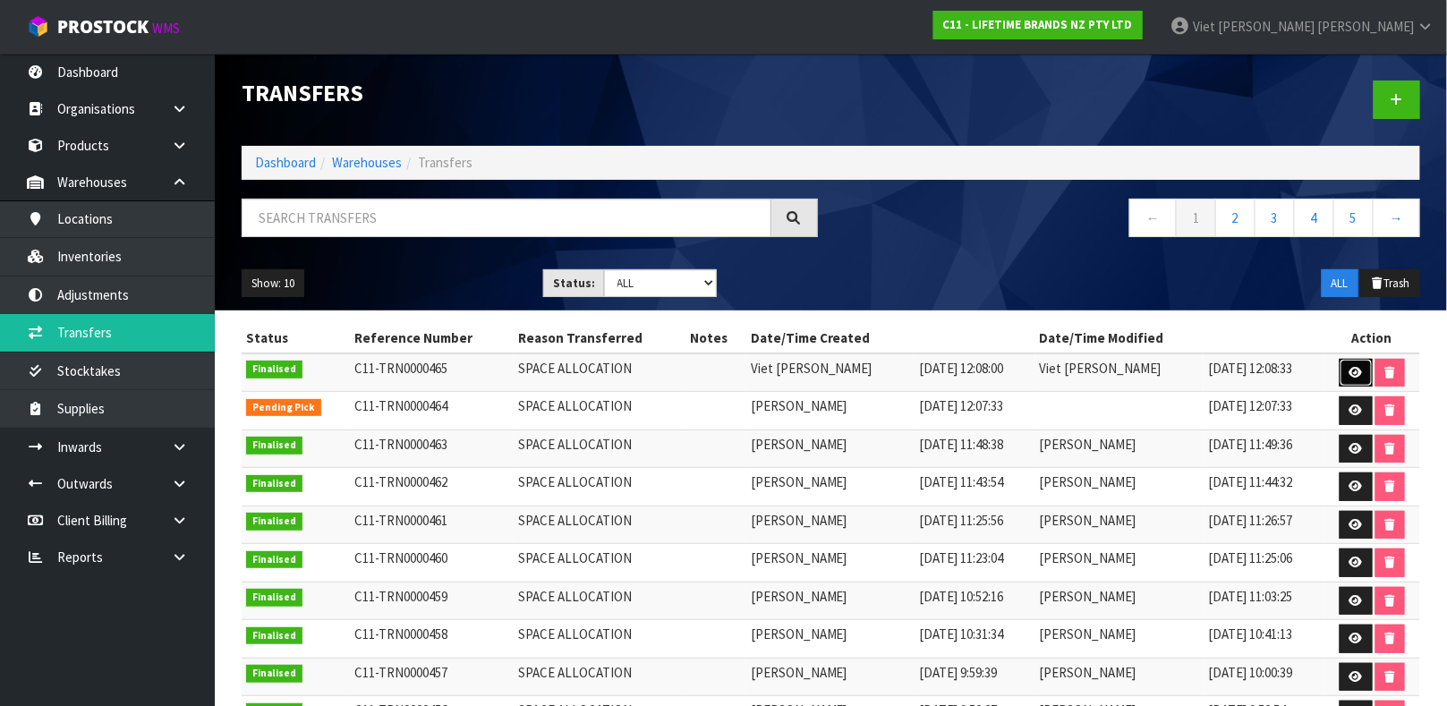
click at [1347, 365] on link at bounding box center [1356, 373] width 33 height 29
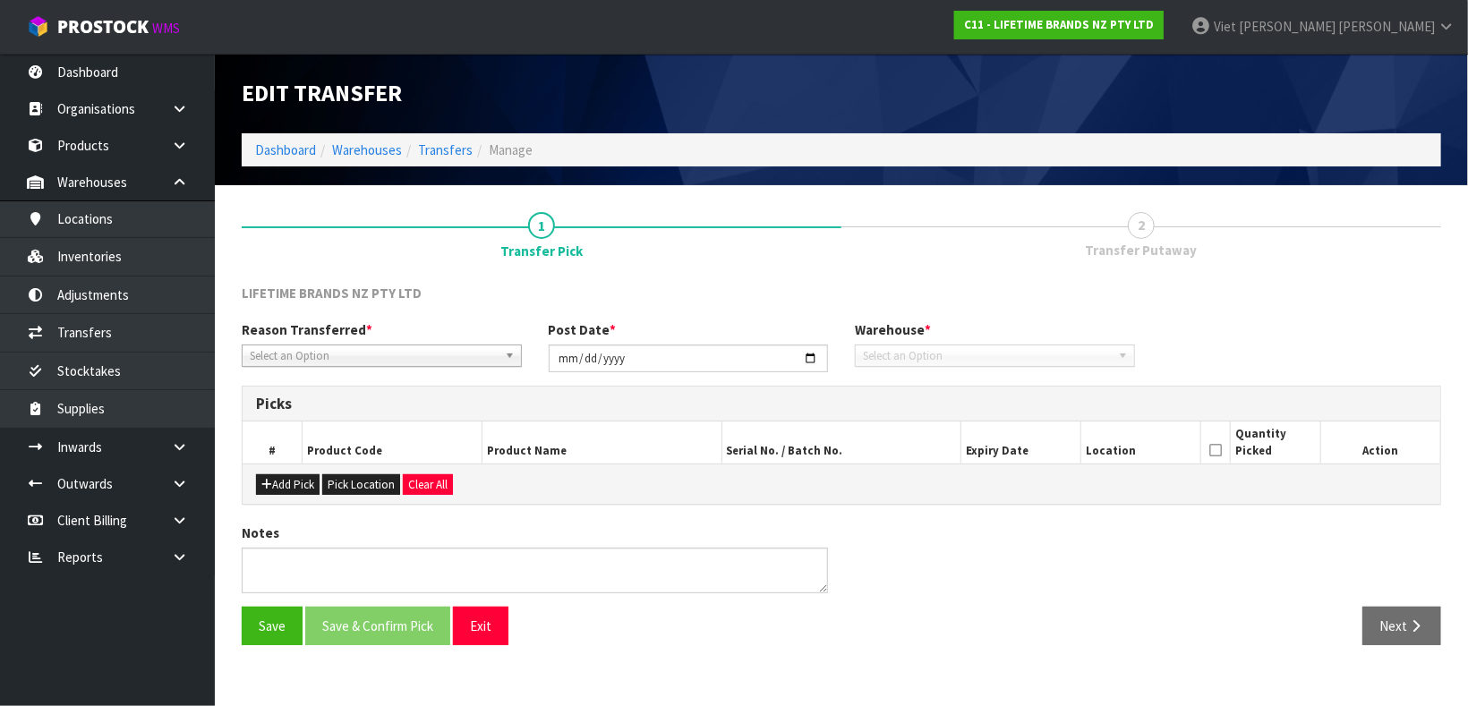
type input "[DATE]"
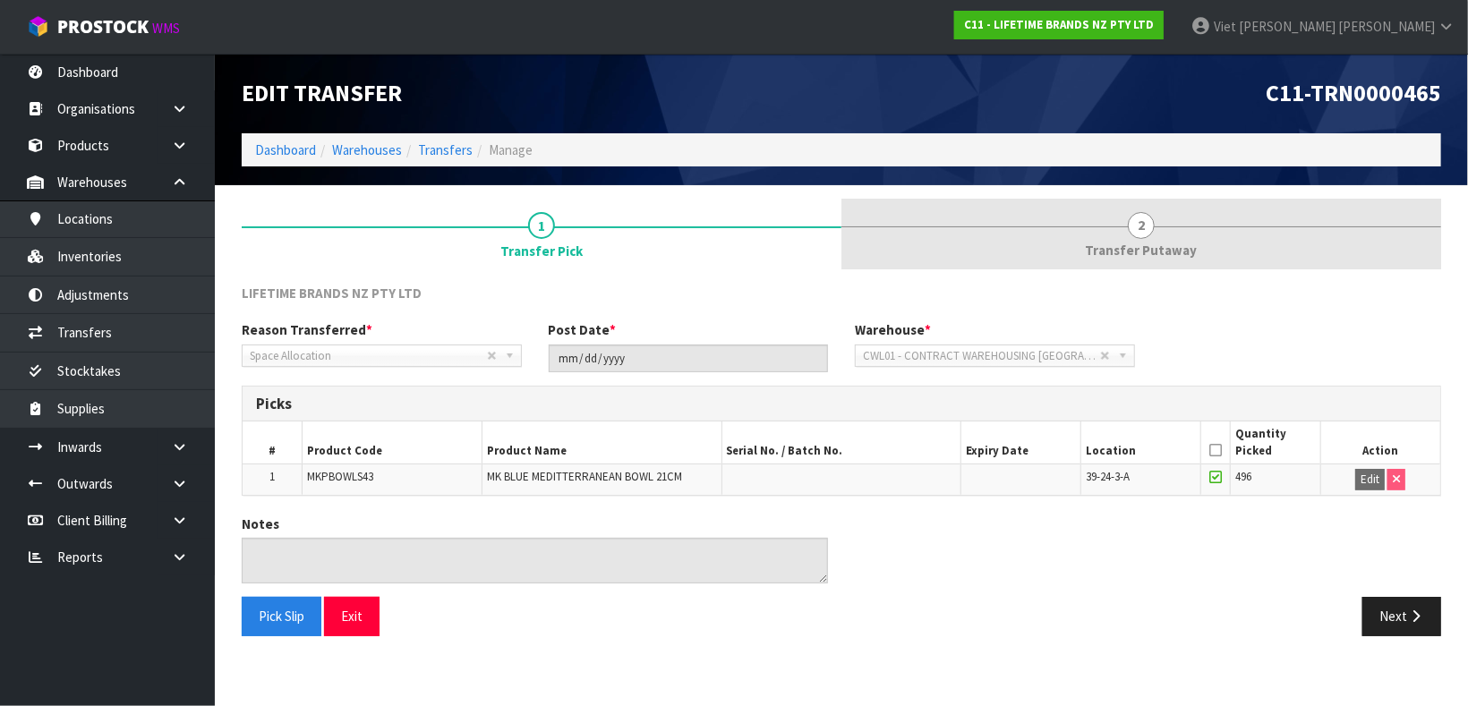
click at [1137, 214] on span "2" at bounding box center [1140, 225] width 27 height 27
